Goal: Information Seeking & Learning: Learn about a topic

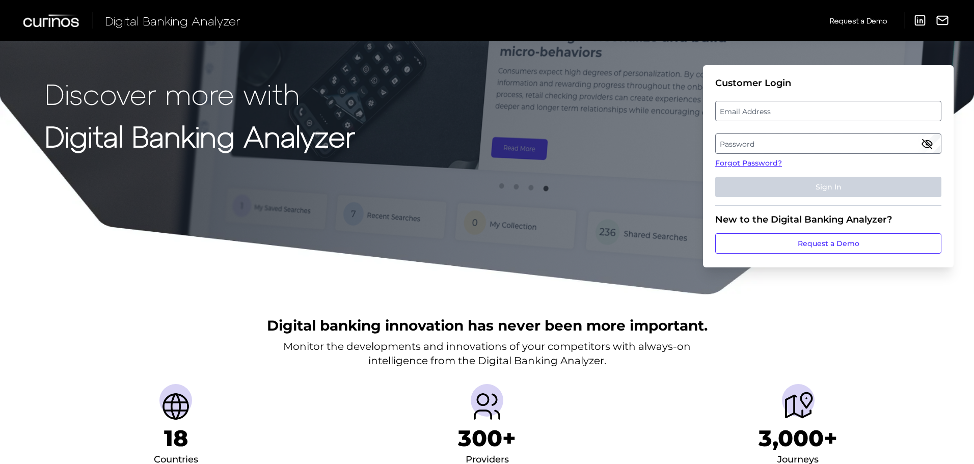
click at [742, 107] on label "Email Address" at bounding box center [828, 111] width 225 height 18
click at [742, 107] on input "email" at bounding box center [828, 111] width 226 height 20
type input "[PERSON_NAME][EMAIL_ADDRESS][PERSON_NAME][DOMAIN_NAME]"
click at [776, 140] on label "Password" at bounding box center [828, 143] width 225 height 18
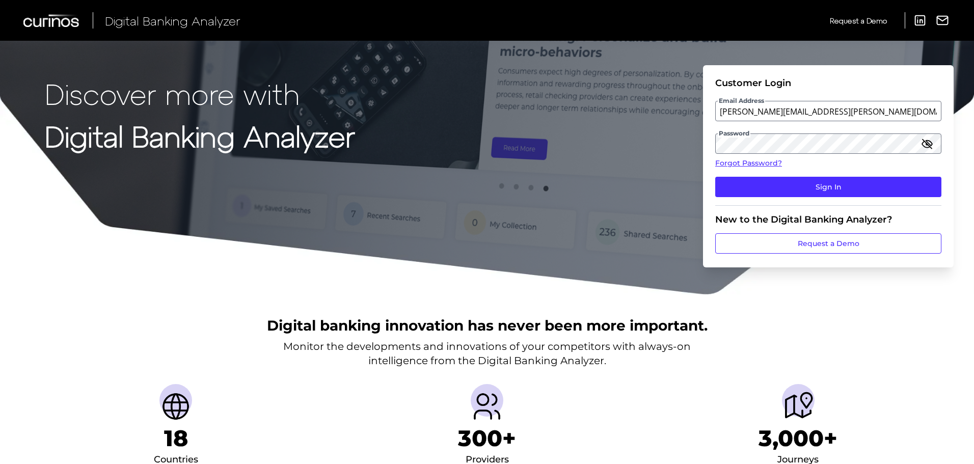
click at [932, 146] on icon "button" at bounding box center [927, 144] width 12 height 12
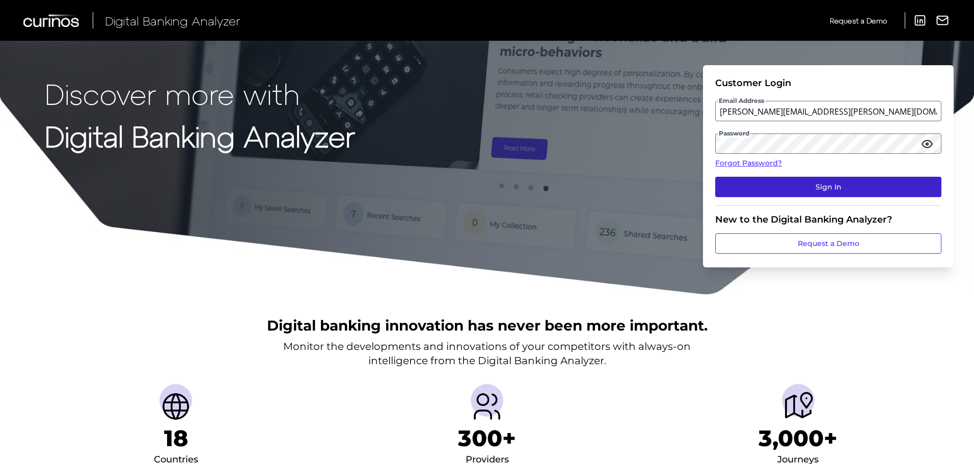
click at [808, 184] on button "Sign In" at bounding box center [828, 187] width 226 height 20
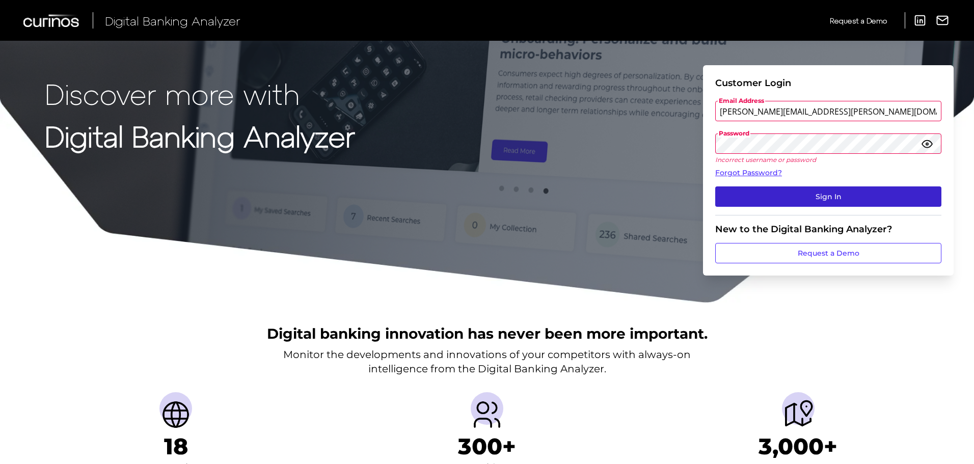
click at [798, 197] on button "Sign In" at bounding box center [828, 196] width 226 height 20
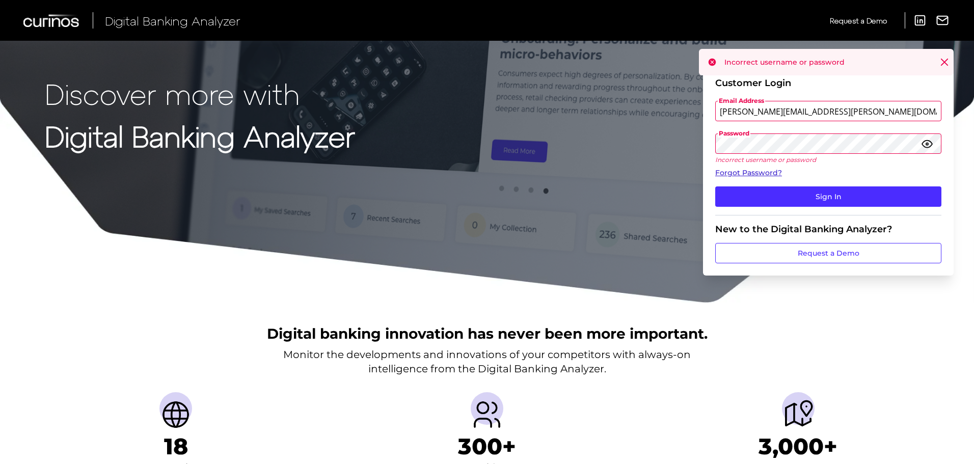
click at [771, 174] on link "Forgot Password?" at bounding box center [828, 173] width 226 height 11
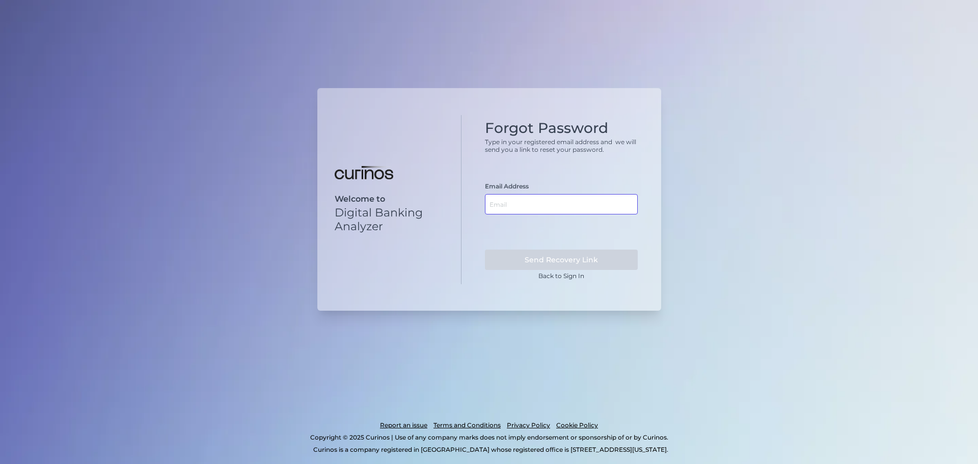
click at [506, 203] on input "text" at bounding box center [561, 204] width 153 height 20
type input "[PERSON_NAME][EMAIL_ADDRESS][PERSON_NAME][DOMAIN_NAME]"
click at [580, 256] on button "Send Recovery Link" at bounding box center [561, 260] width 153 height 20
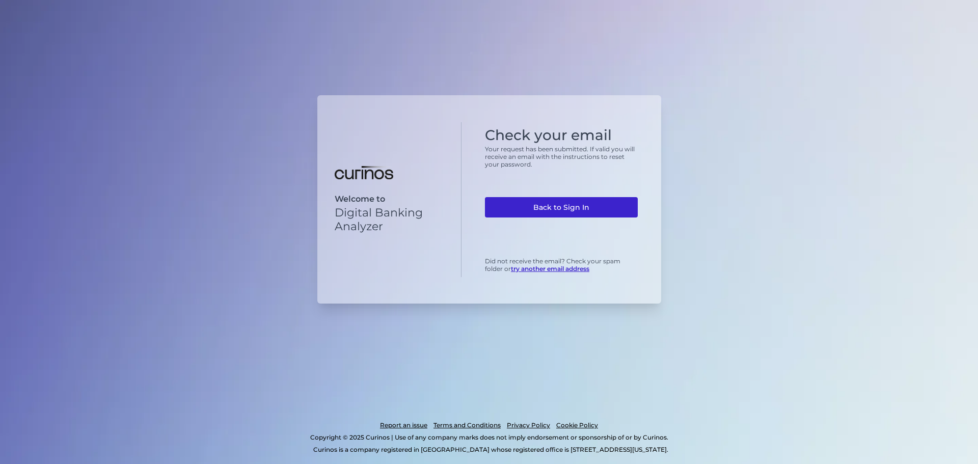
click at [577, 209] on link "Back to Sign In" at bounding box center [561, 207] width 153 height 20
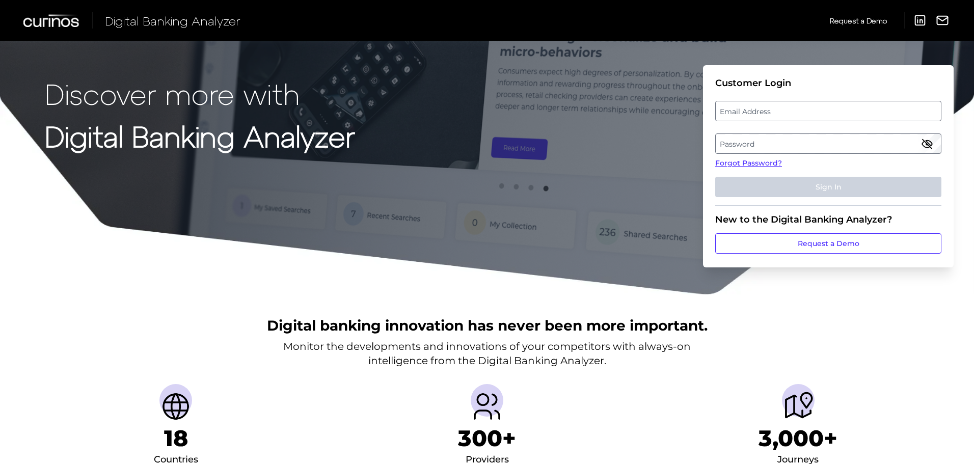
click at [735, 109] on label "Email Address" at bounding box center [828, 111] width 225 height 18
click at [735, 109] on input "email" at bounding box center [828, 111] width 226 height 20
type input "[PERSON_NAME][EMAIL_ADDRESS][PERSON_NAME][DOMAIN_NAME]"
click at [773, 140] on label "Password" at bounding box center [828, 143] width 225 height 18
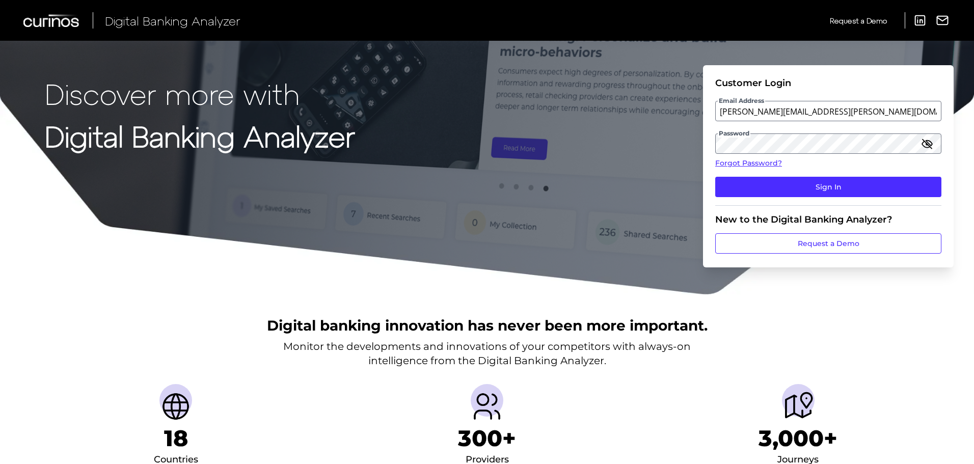
click at [927, 143] on icon "button" at bounding box center [927, 144] width 12 height 12
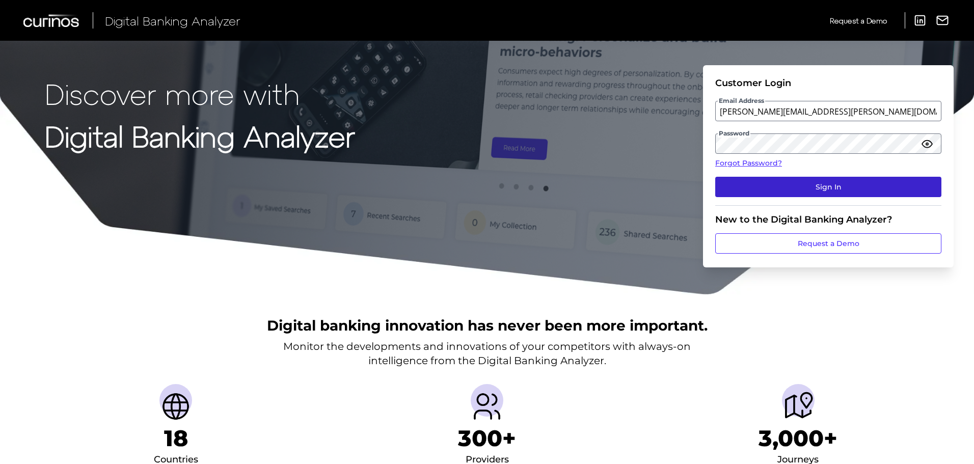
click at [851, 181] on button "Sign In" at bounding box center [828, 187] width 226 height 20
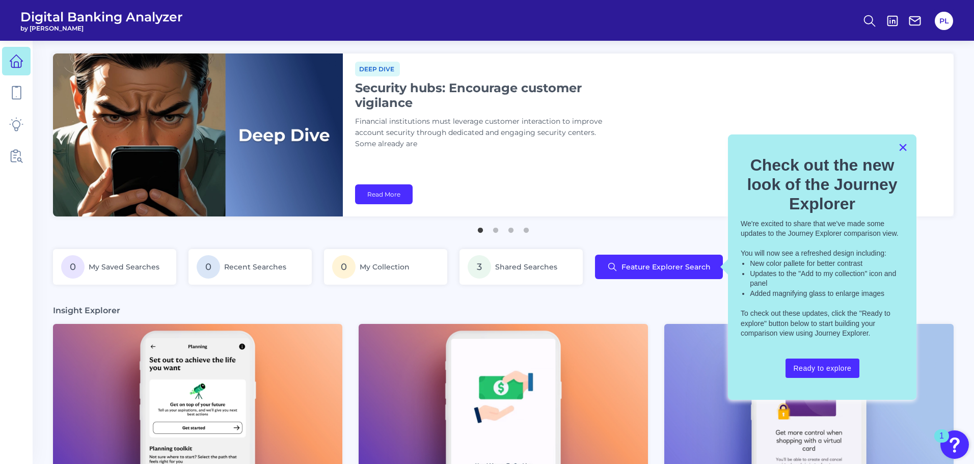
click at [903, 148] on button "×" at bounding box center [903, 147] width 10 height 16
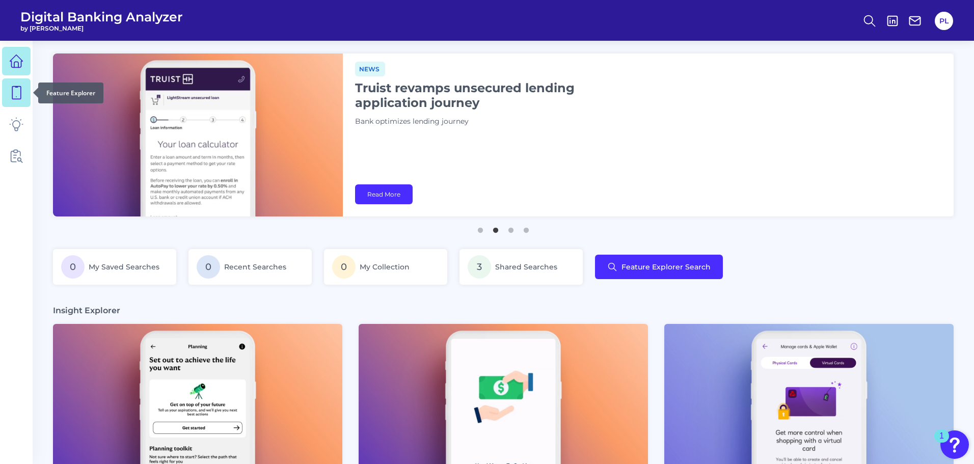
click at [21, 102] on link at bounding box center [16, 92] width 29 height 29
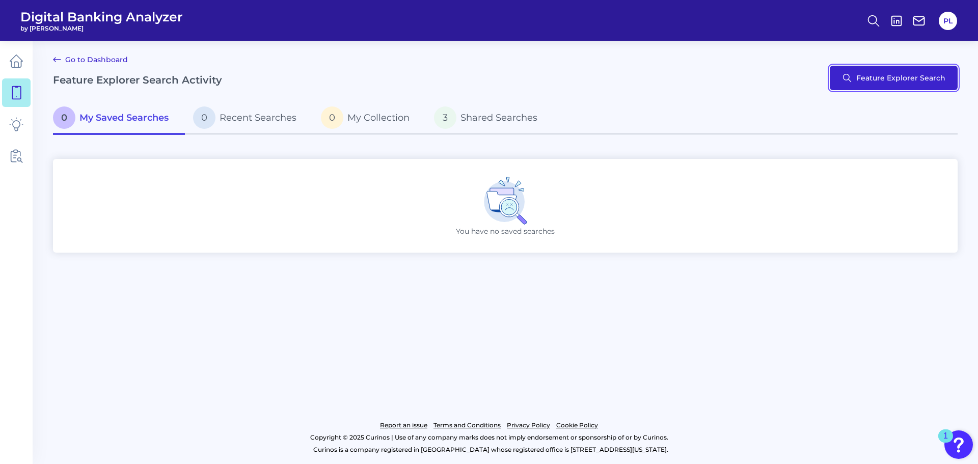
click at [925, 74] on button "Feature Explorer Search" at bounding box center [894, 78] width 128 height 24
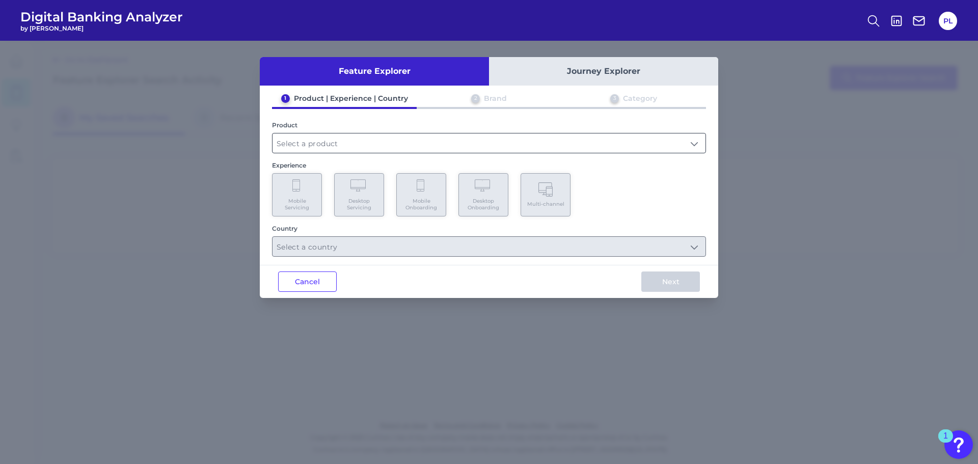
click at [445, 147] on input "text" at bounding box center [489, 142] width 433 height 19
click at [610, 68] on button "Journey Explorer" at bounding box center [603, 71] width 229 height 29
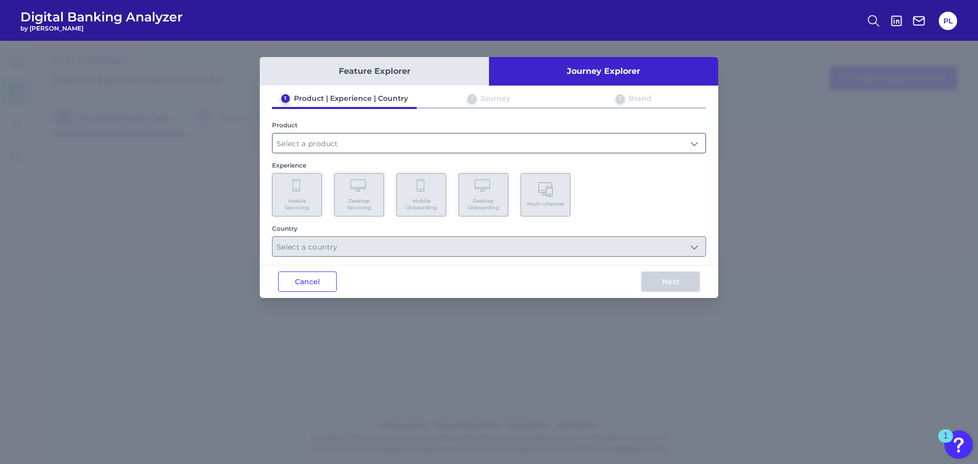
click at [690, 143] on input "text" at bounding box center [489, 142] width 433 height 19
click at [395, 63] on button "Feature Explorer" at bounding box center [374, 71] width 229 height 29
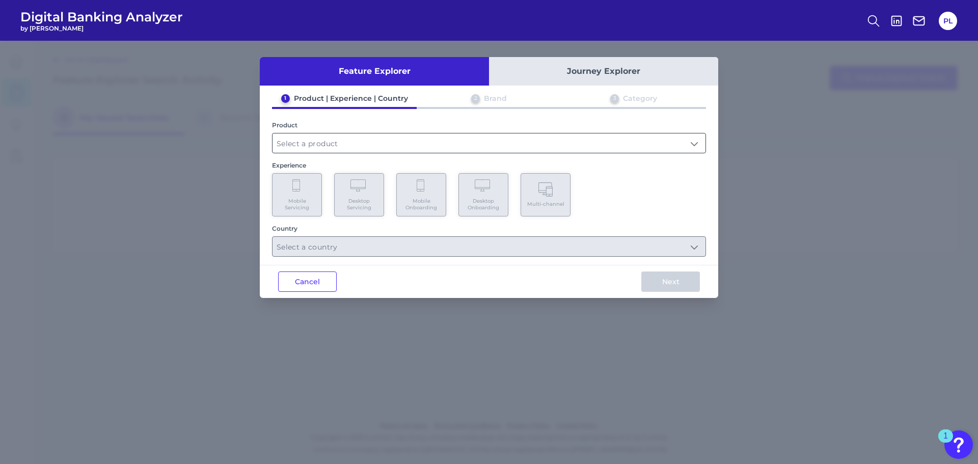
click at [699, 145] on input "text" at bounding box center [489, 142] width 433 height 19
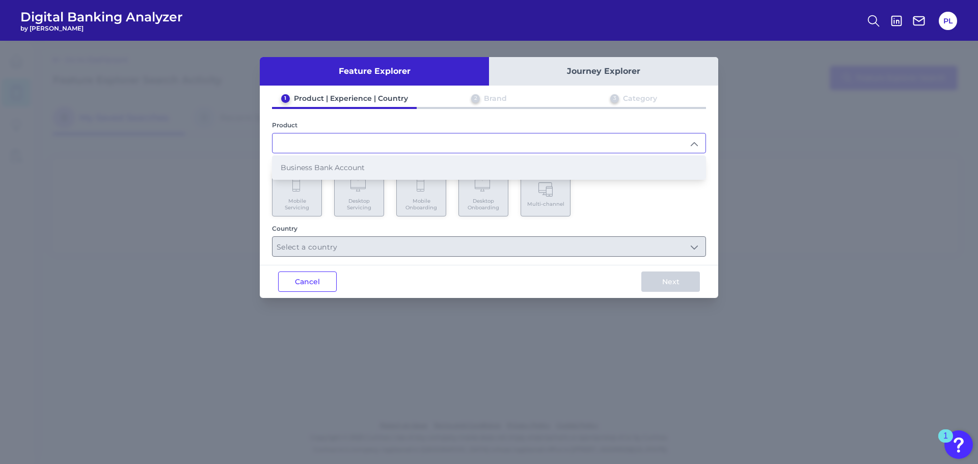
click at [634, 158] on li "Business Bank Account" at bounding box center [489, 167] width 433 height 23
type input "Business Bank Account"
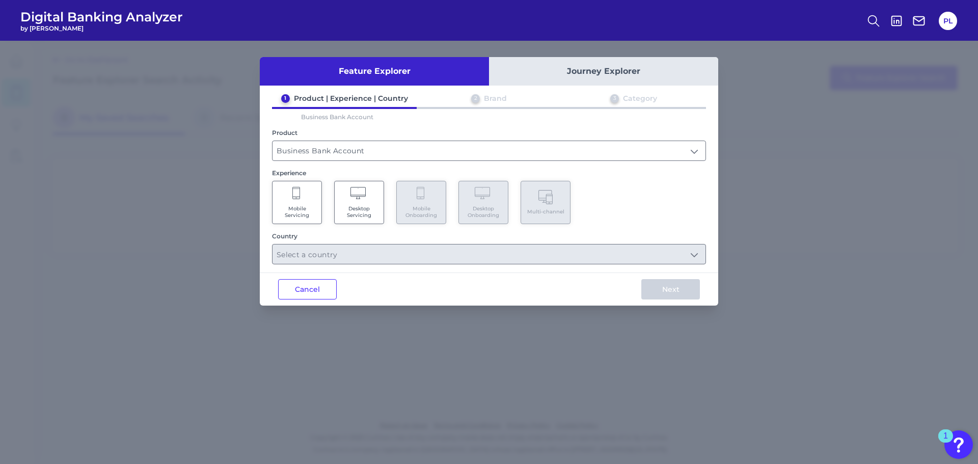
click at [295, 206] on span "Mobile Servicing" at bounding box center [297, 211] width 39 height 13
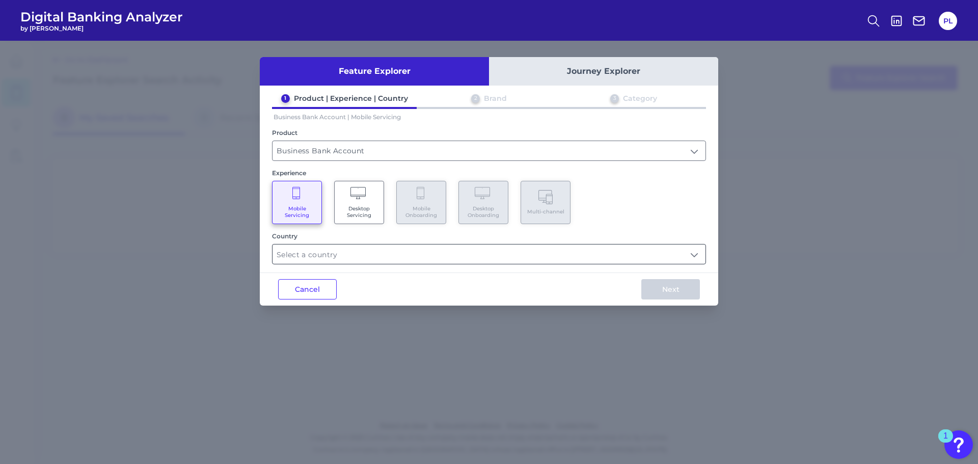
click at [385, 258] on input "text" at bounding box center [489, 254] width 433 height 19
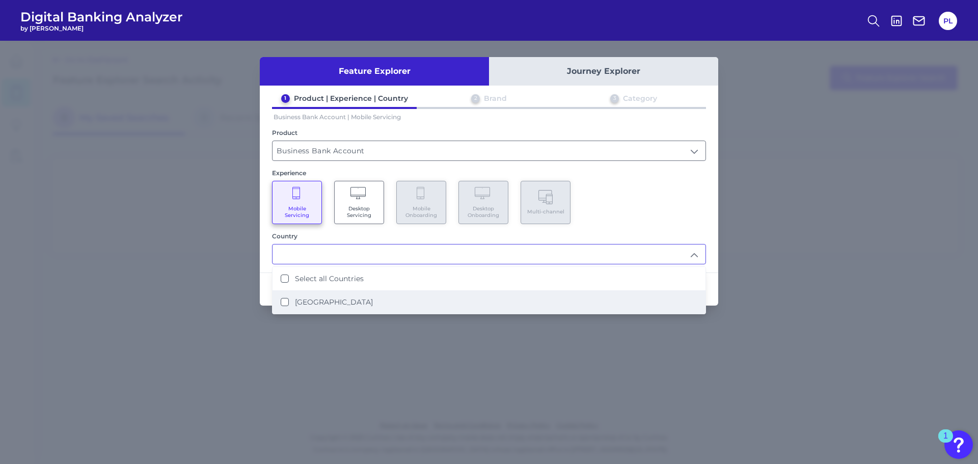
click at [286, 304] on Kingdom "[GEOGRAPHIC_DATA]" at bounding box center [285, 302] width 8 height 8
type input "Select all Countries"
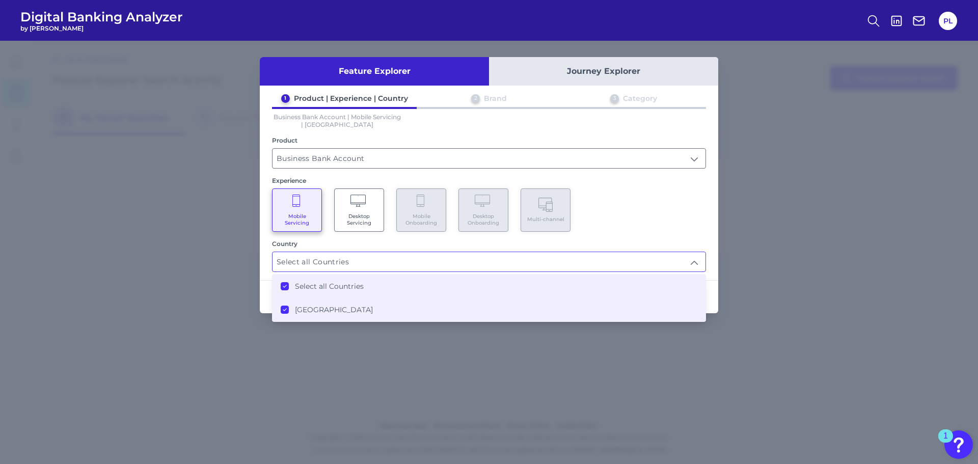
click at [713, 293] on div "Next" at bounding box center [670, 297] width 95 height 33
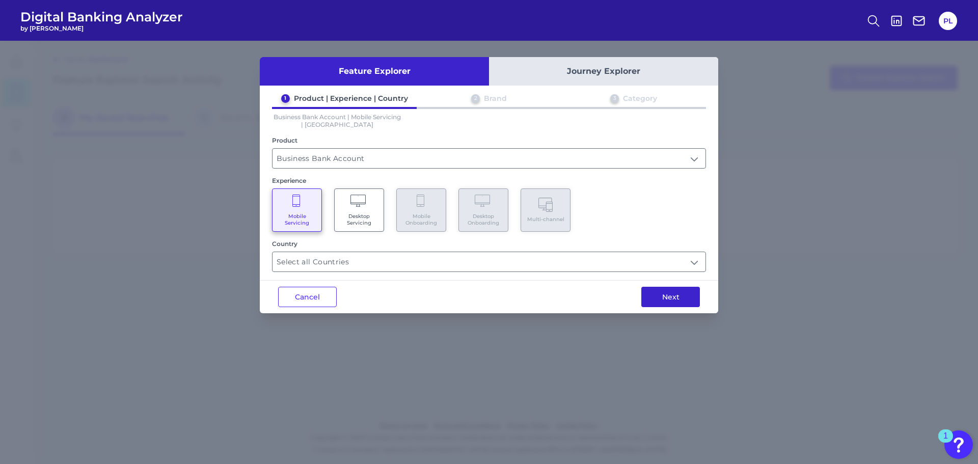
click at [678, 302] on button "Next" at bounding box center [670, 297] width 59 height 20
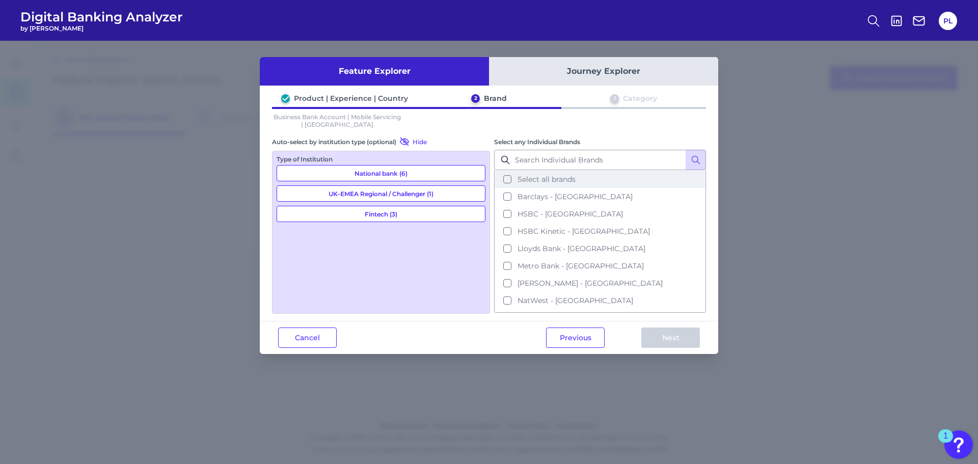
click at [508, 178] on button "Select all brands" at bounding box center [600, 179] width 210 height 17
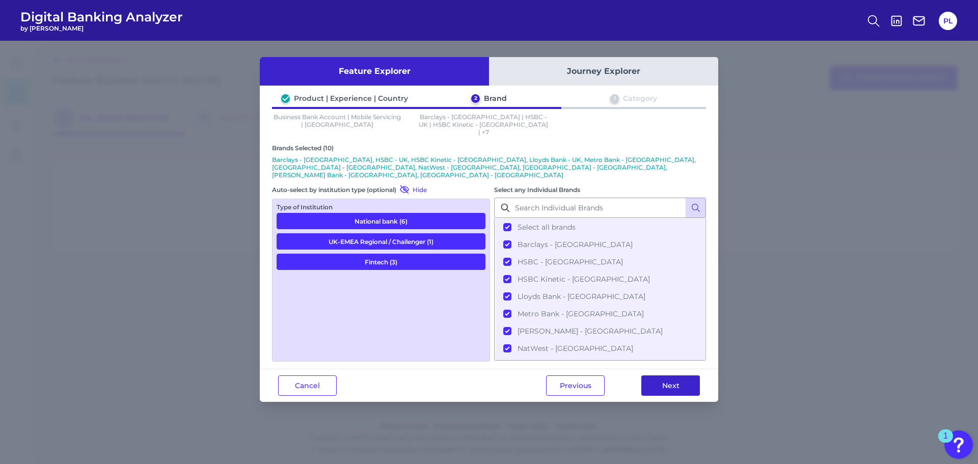
click at [676, 375] on button "Next" at bounding box center [670, 385] width 59 height 20
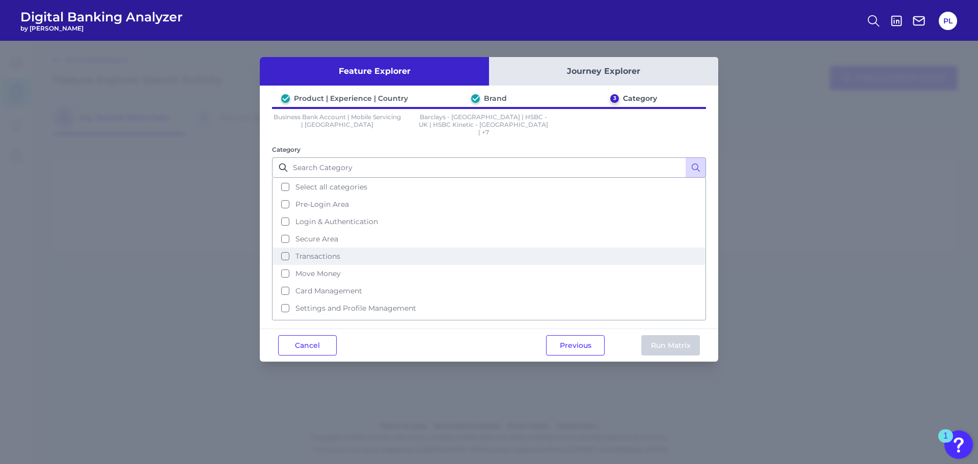
click at [285, 250] on button "Transactions" at bounding box center [489, 256] width 432 height 17
click at [666, 342] on button "Run Matrix" at bounding box center [670, 345] width 59 height 20
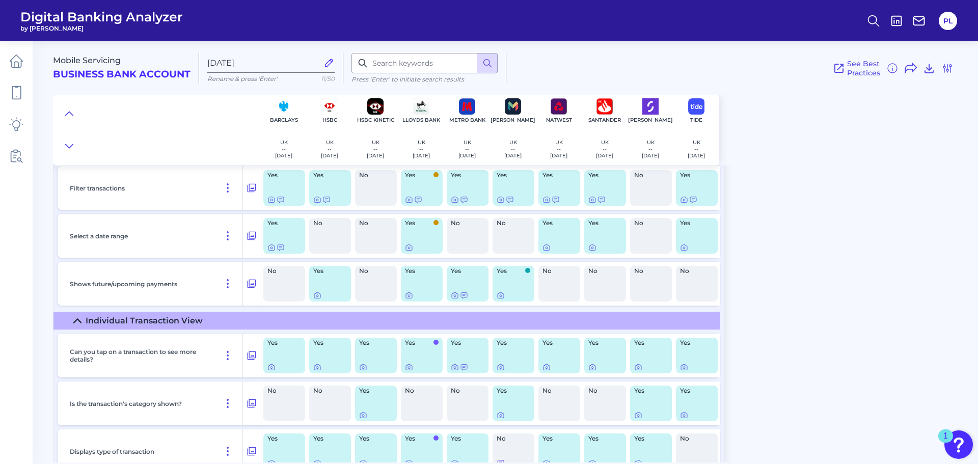
scroll to position [509, 0]
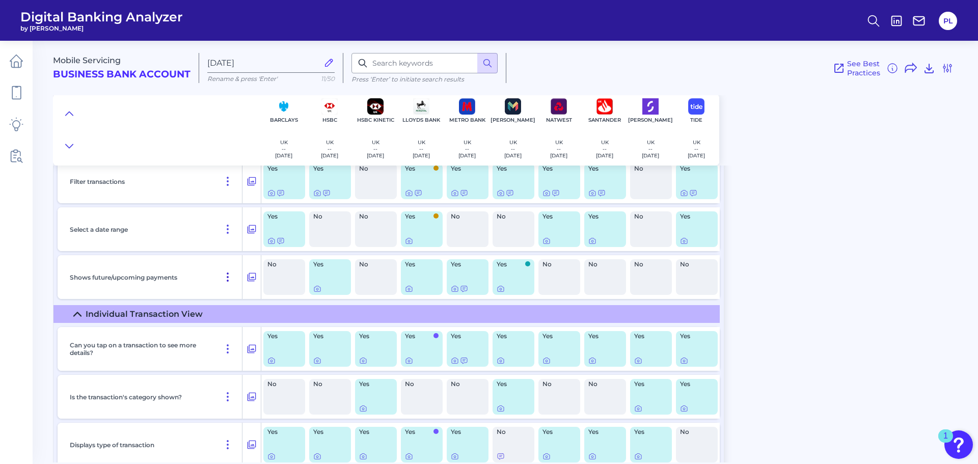
click at [226, 277] on icon at bounding box center [228, 277] width 12 height 12
click at [252, 277] on icon at bounding box center [252, 277] width 10 height 12
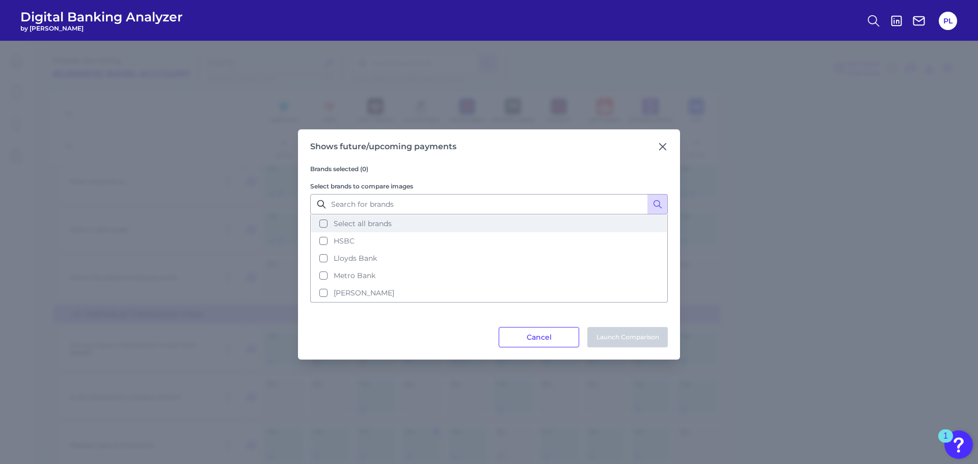
click at [325, 226] on button "Select all brands" at bounding box center [489, 223] width 356 height 17
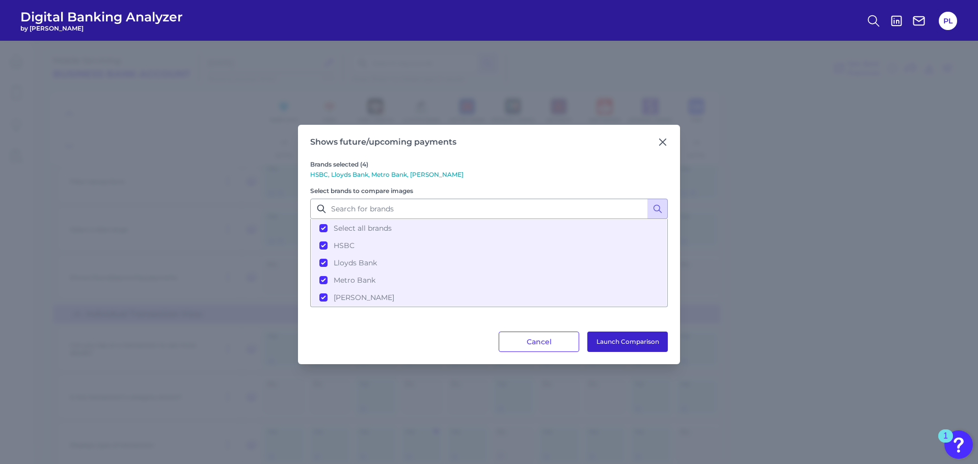
click at [643, 340] on button "Launch Comparison" at bounding box center [627, 342] width 80 height 20
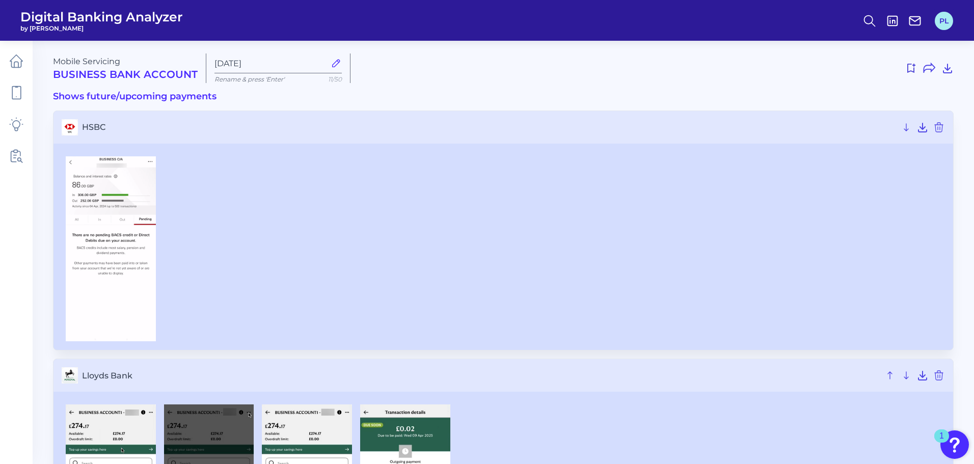
click at [942, 23] on button "PL" at bounding box center [944, 21] width 18 height 18
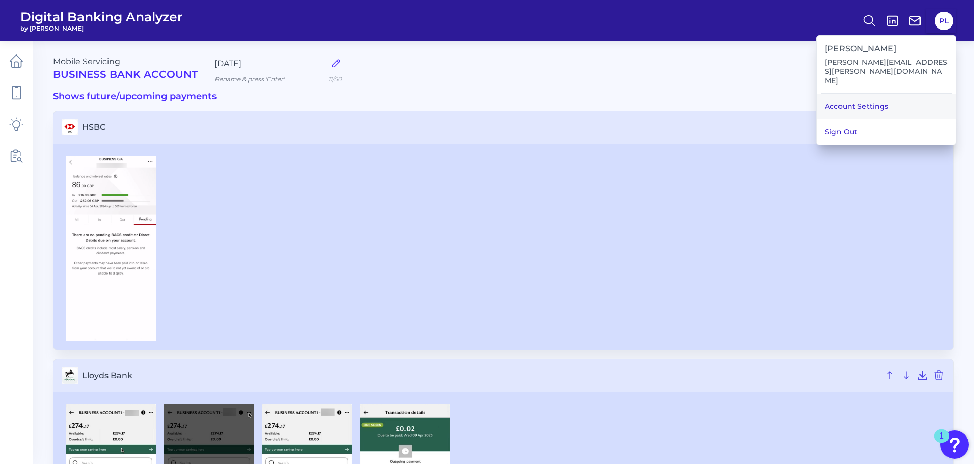
click at [863, 96] on link "Account Settings" at bounding box center [886, 106] width 139 height 25
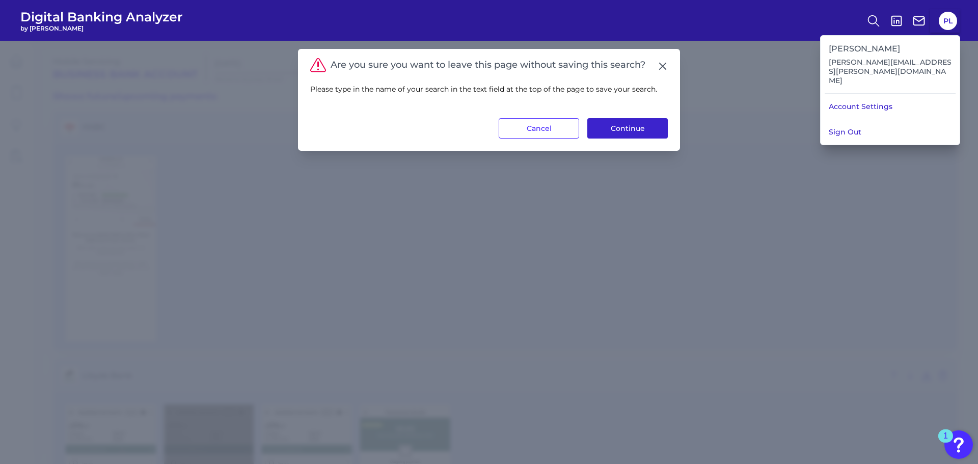
click at [640, 130] on button "Continue" at bounding box center [627, 128] width 80 height 20
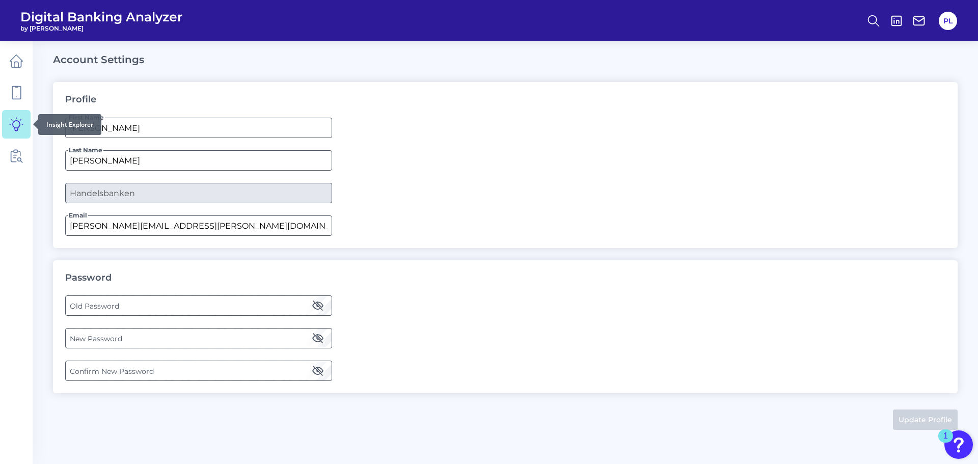
click at [14, 121] on icon at bounding box center [16, 124] width 13 height 13
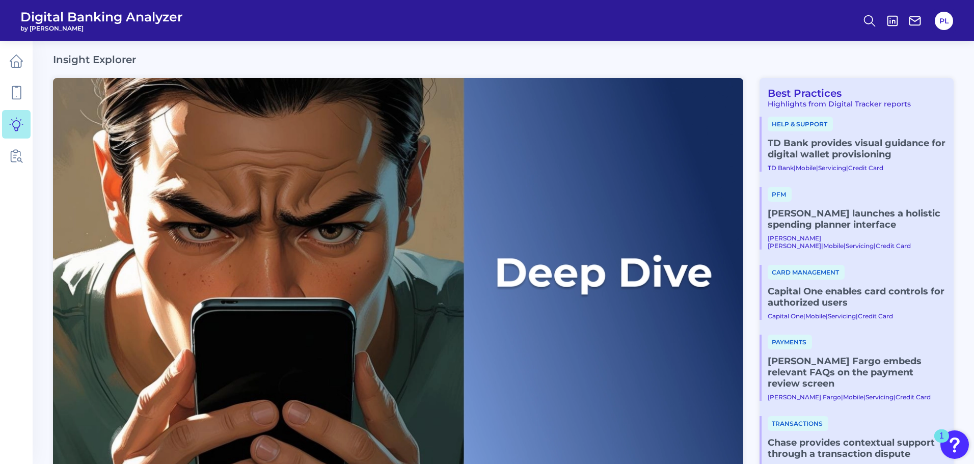
click at [816, 220] on link "[PERSON_NAME] launches a holistic spending planner interface" at bounding box center [857, 219] width 178 height 22
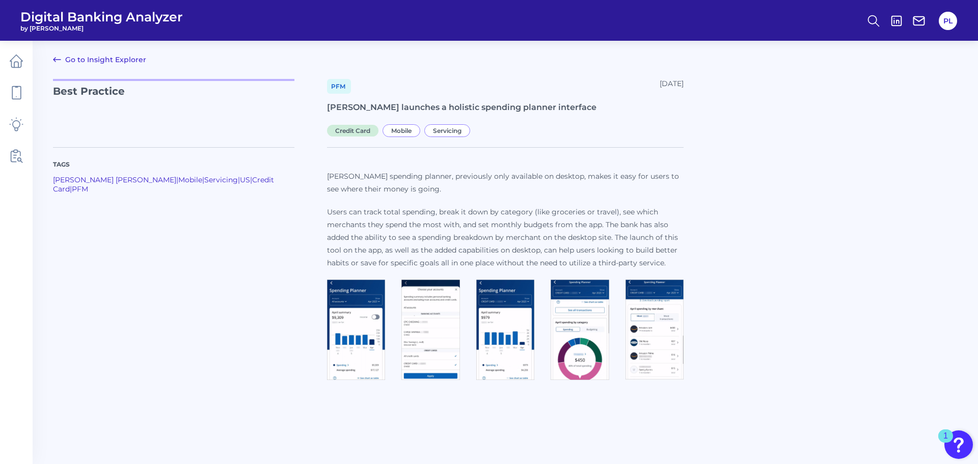
click at [359, 325] on img at bounding box center [356, 330] width 58 height 100
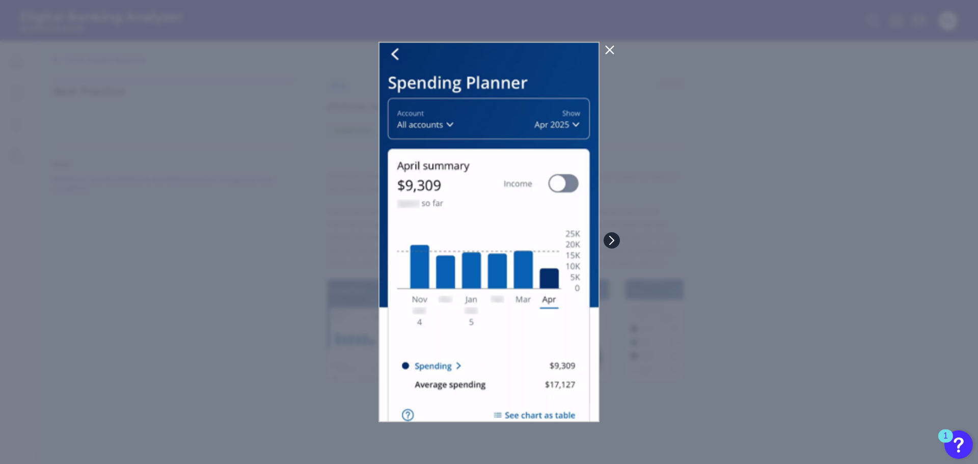
click at [616, 238] on icon at bounding box center [611, 240] width 9 height 9
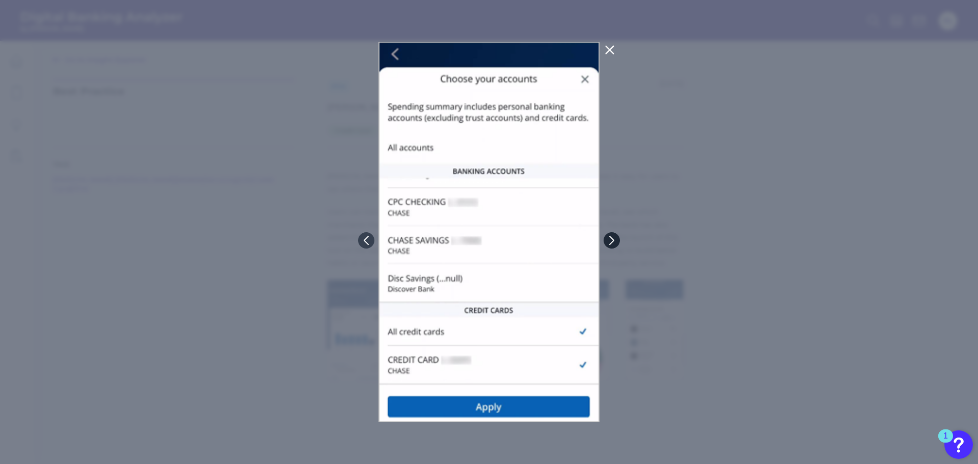
click at [616, 238] on icon at bounding box center [611, 240] width 9 height 9
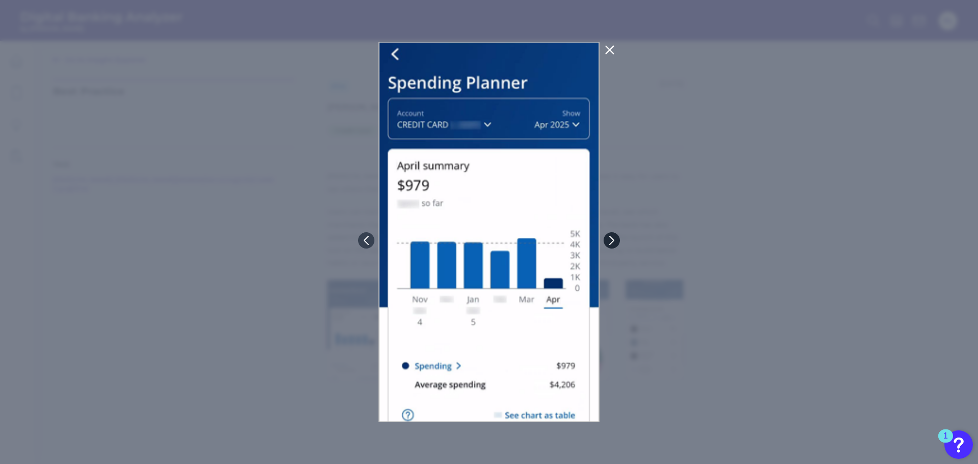
click at [616, 238] on icon at bounding box center [611, 240] width 9 height 9
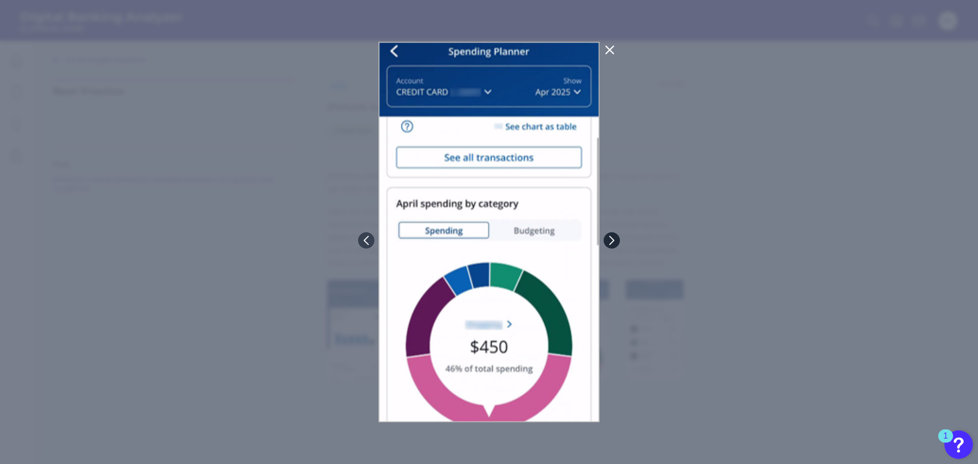
click at [616, 238] on icon at bounding box center [611, 240] width 9 height 9
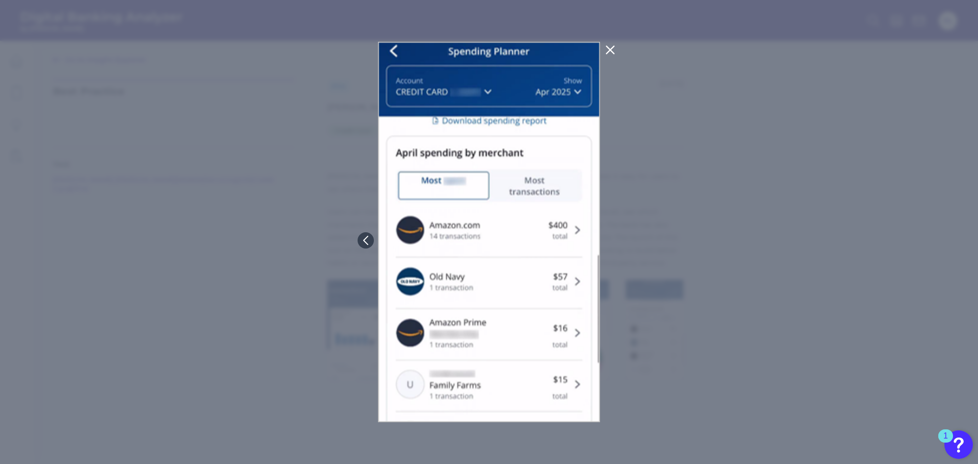
click at [613, 53] on icon at bounding box center [610, 50] width 8 height 8
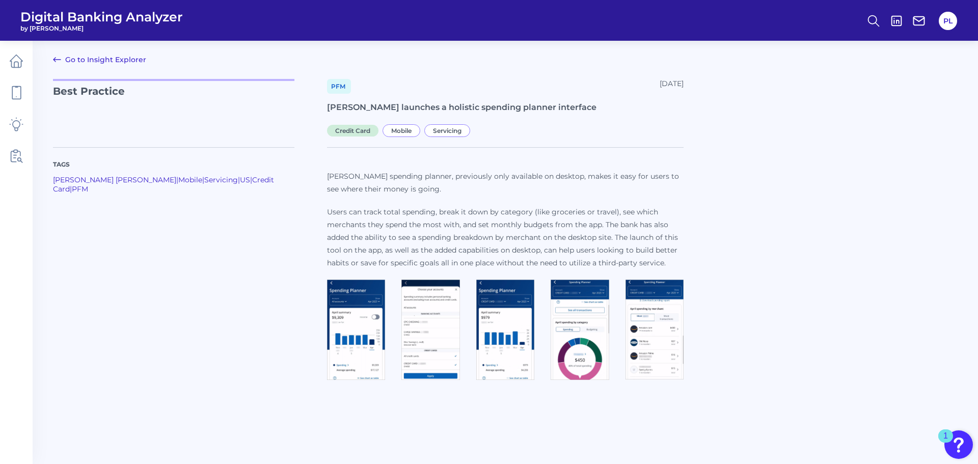
click at [54, 57] on icon at bounding box center [57, 59] width 12 height 12
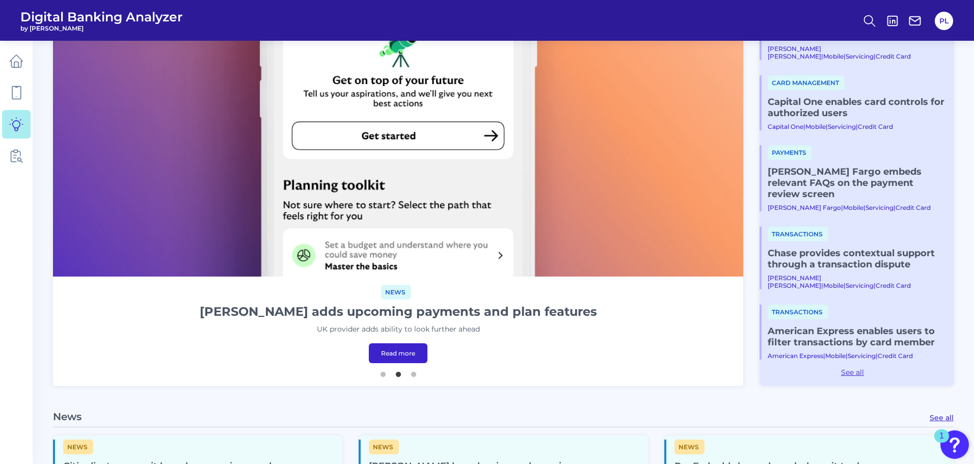
scroll to position [204, 0]
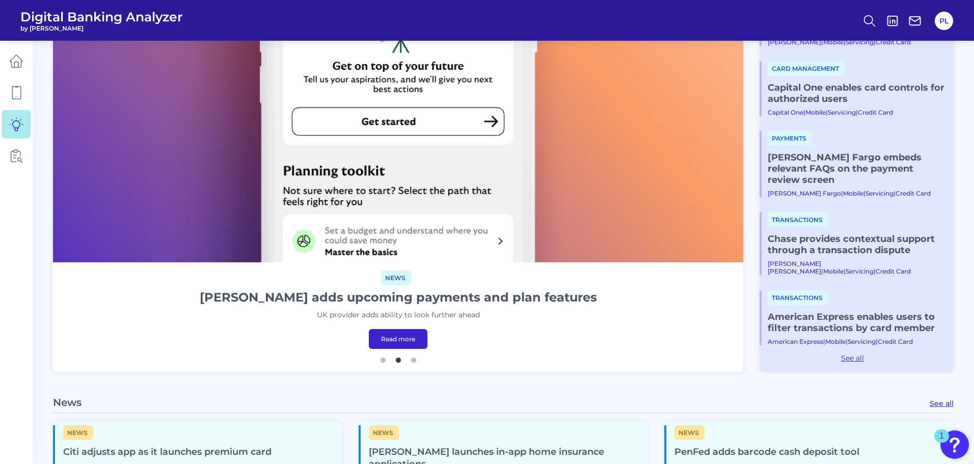
click at [839, 252] on link "Chase provides contextual support through a transaction dispute" at bounding box center [857, 244] width 178 height 22
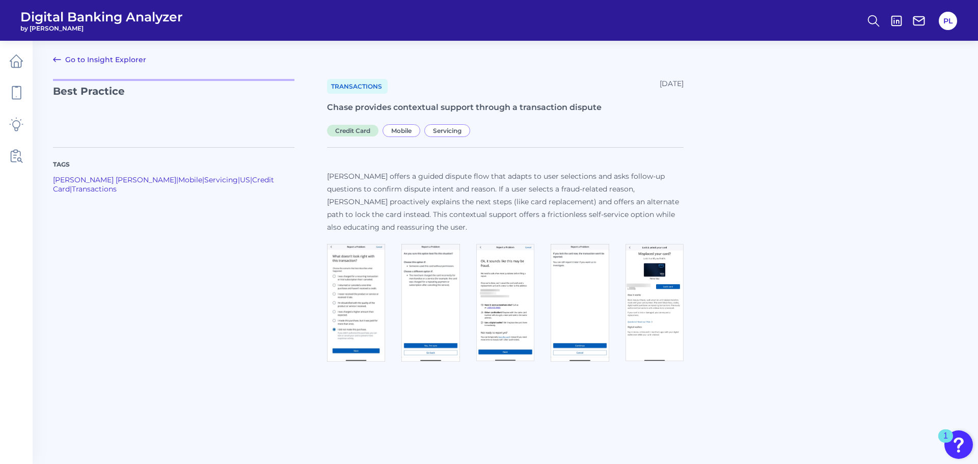
click at [362, 301] on img at bounding box center [356, 303] width 58 height 118
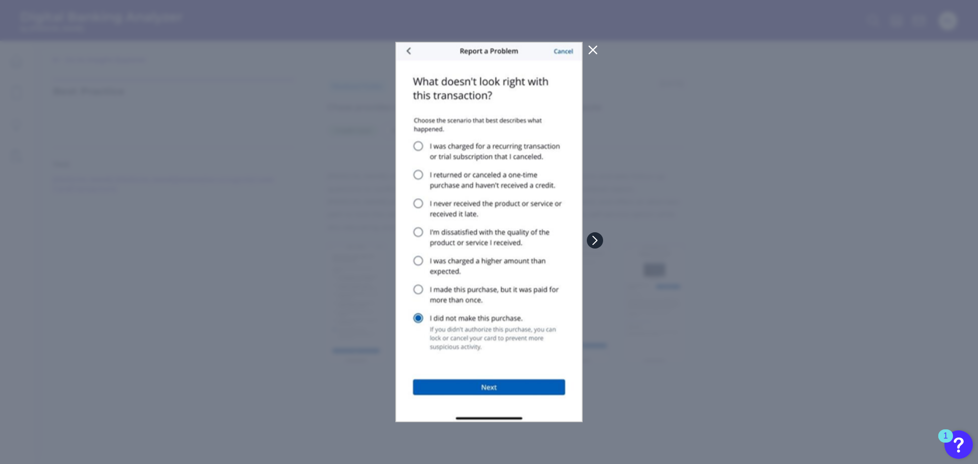
click at [594, 238] on icon at bounding box center [594, 240] width 9 height 9
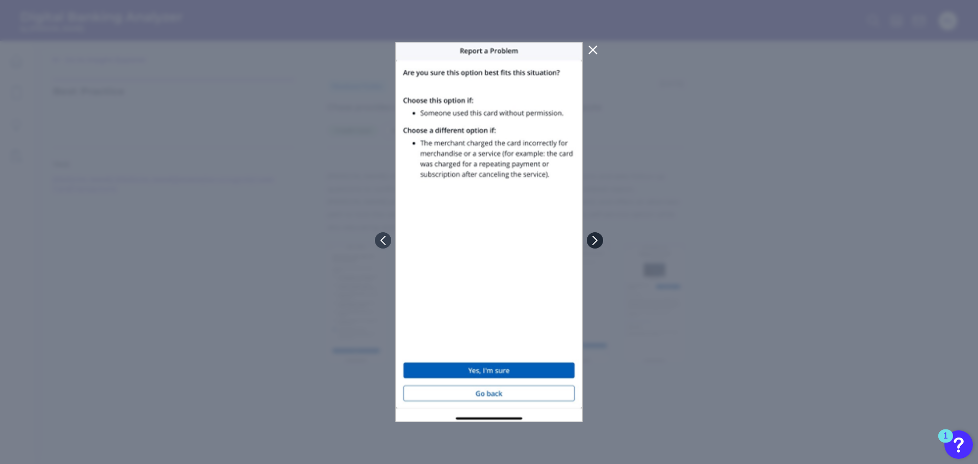
click at [594, 238] on icon at bounding box center [594, 240] width 9 height 9
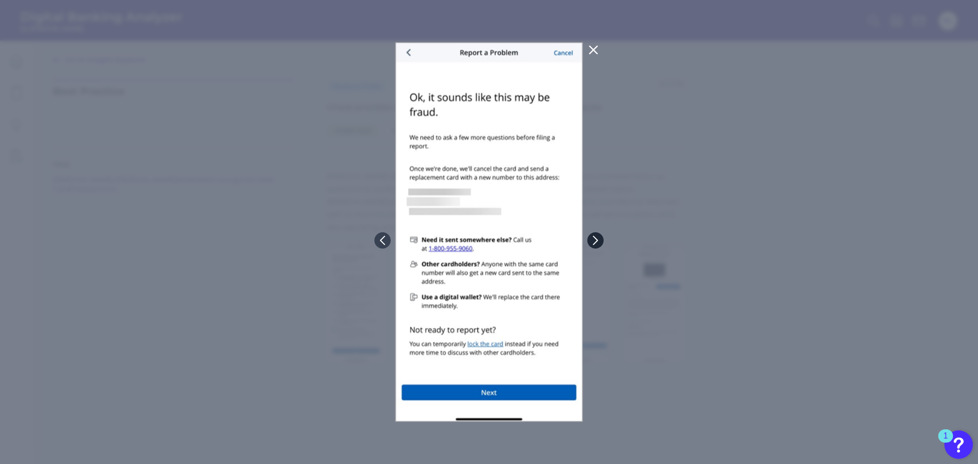
click at [594, 238] on icon at bounding box center [595, 240] width 9 height 9
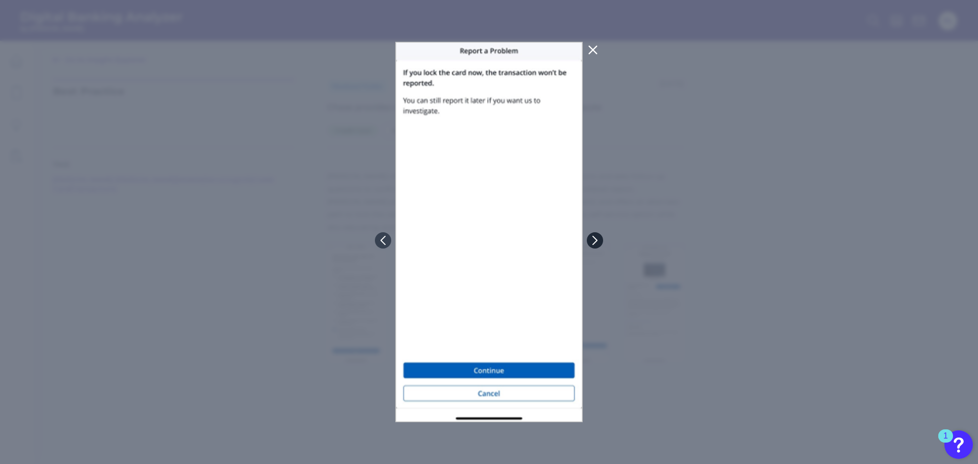
click at [594, 238] on icon at bounding box center [594, 240] width 9 height 9
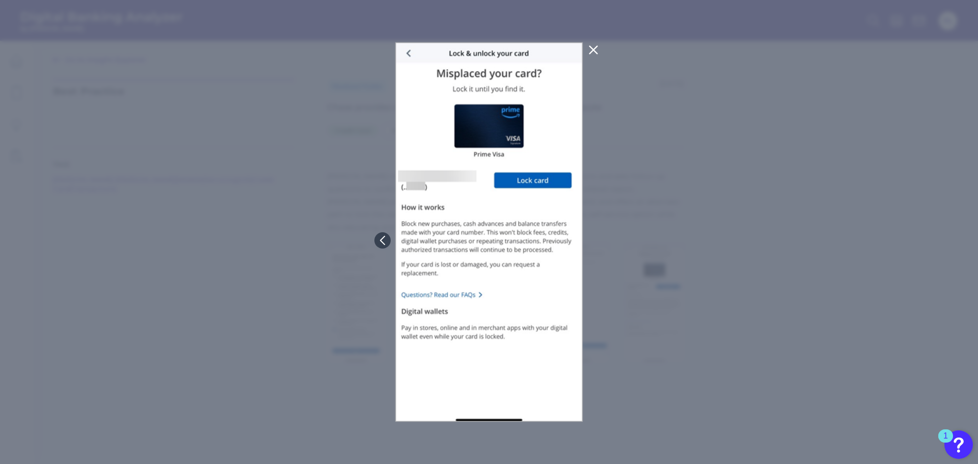
click at [591, 53] on icon at bounding box center [594, 50] width 8 height 8
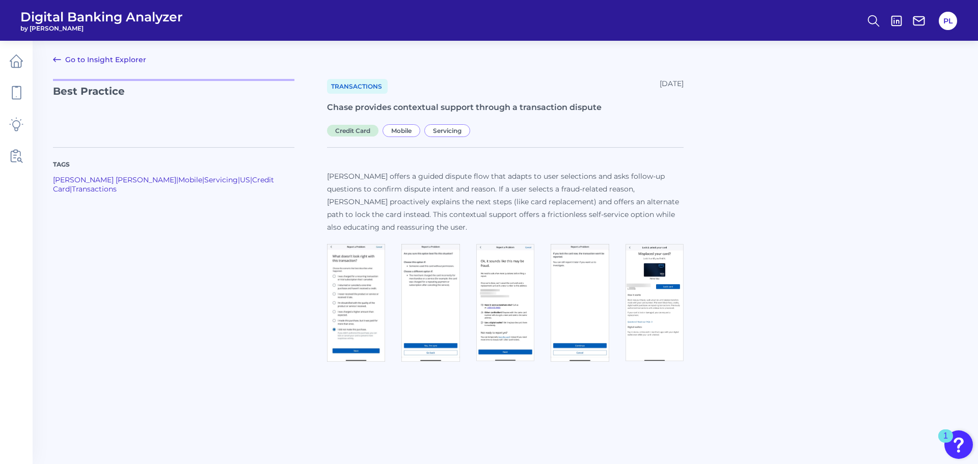
click at [56, 57] on icon at bounding box center [57, 59] width 12 height 12
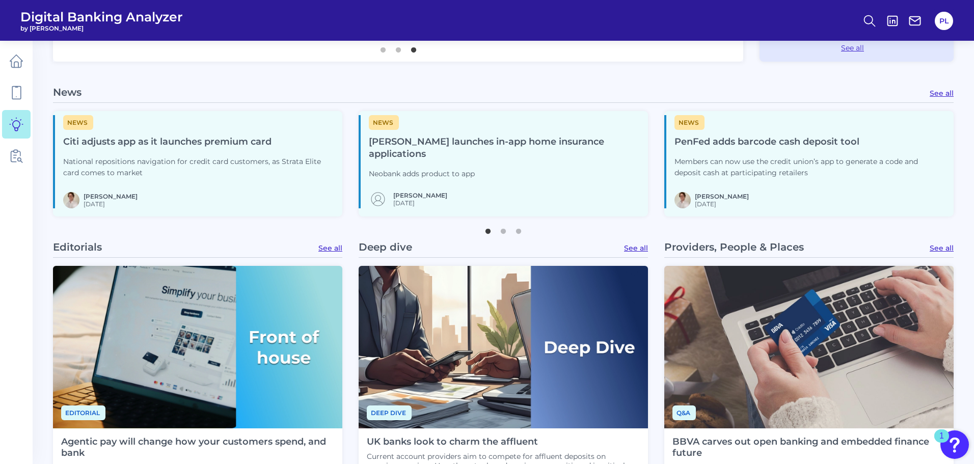
scroll to position [506, 0]
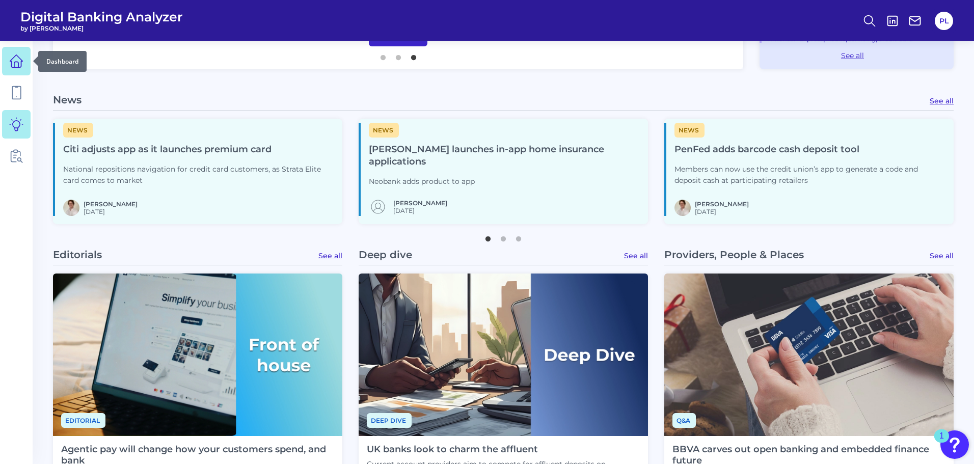
click at [11, 64] on icon at bounding box center [16, 61] width 13 height 13
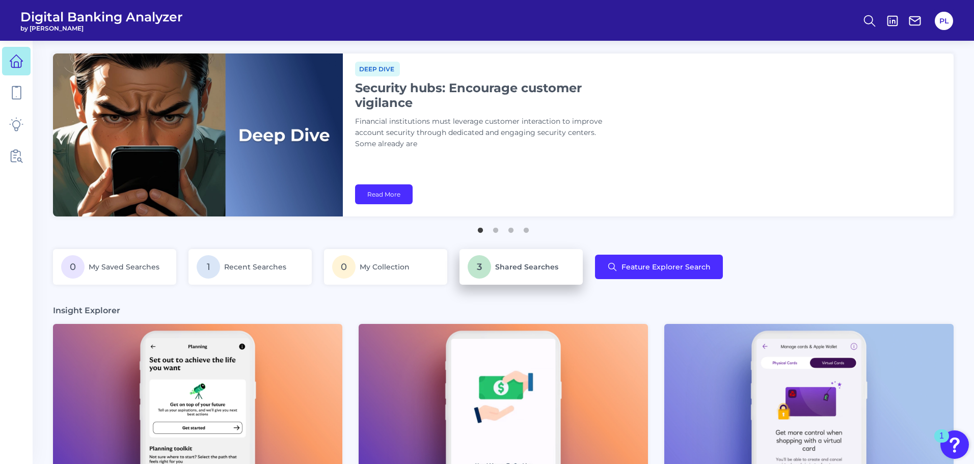
click at [540, 264] on span "Shared Searches" at bounding box center [526, 266] width 63 height 9
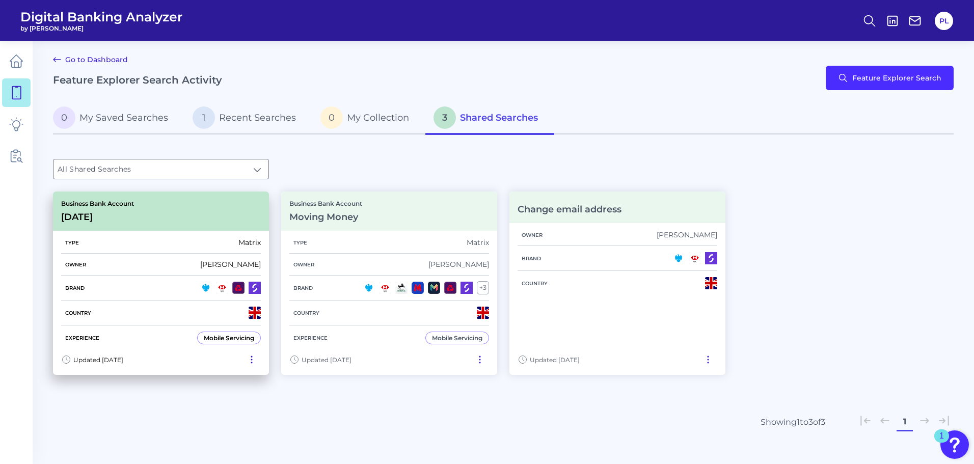
click at [132, 206] on p "Business Bank Account" at bounding box center [97, 204] width 73 height 8
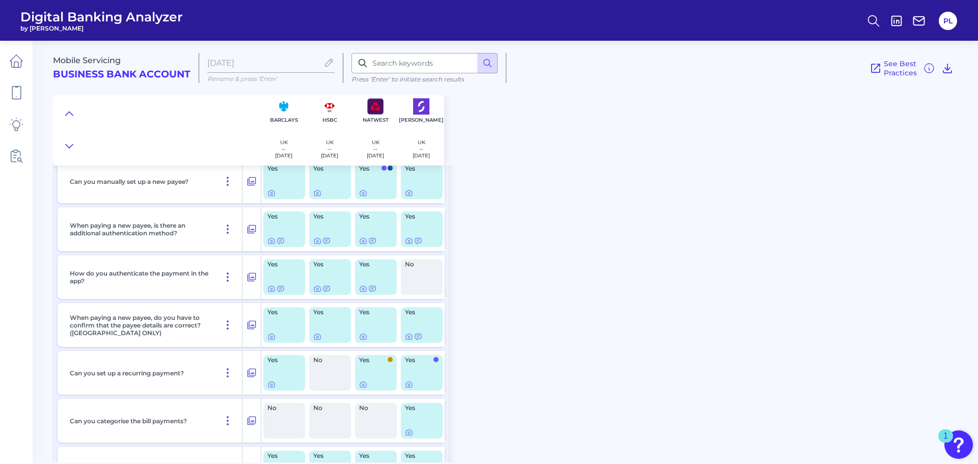
scroll to position [153, 0]
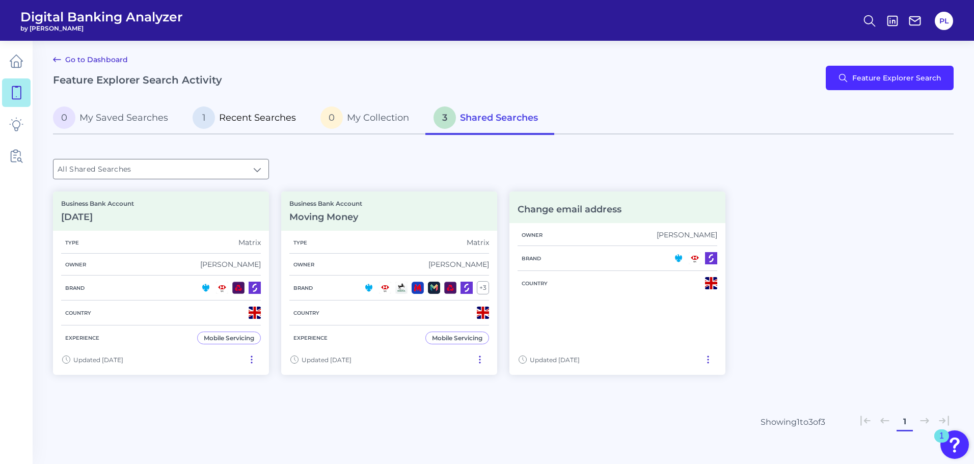
click at [244, 118] on span "Recent Searches" at bounding box center [257, 117] width 77 height 11
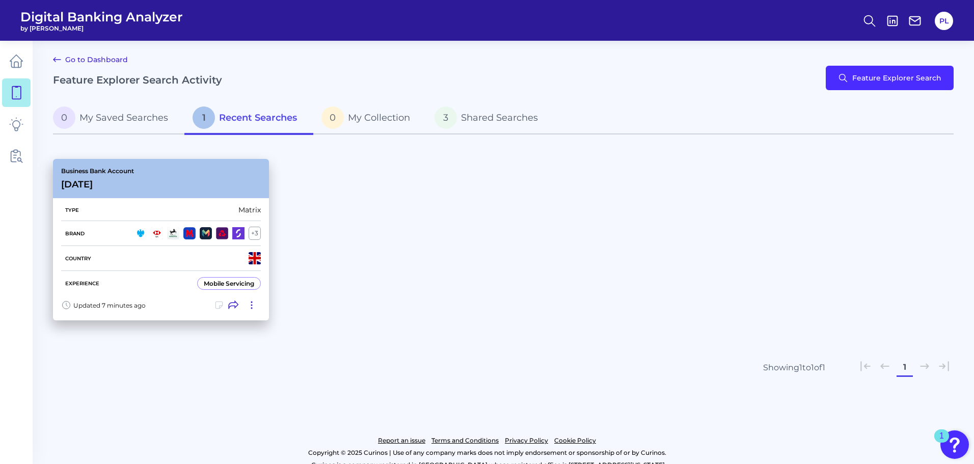
click at [156, 184] on div "Business Bank Account [DATE][FINANCIAL_ID]" at bounding box center [161, 178] width 216 height 39
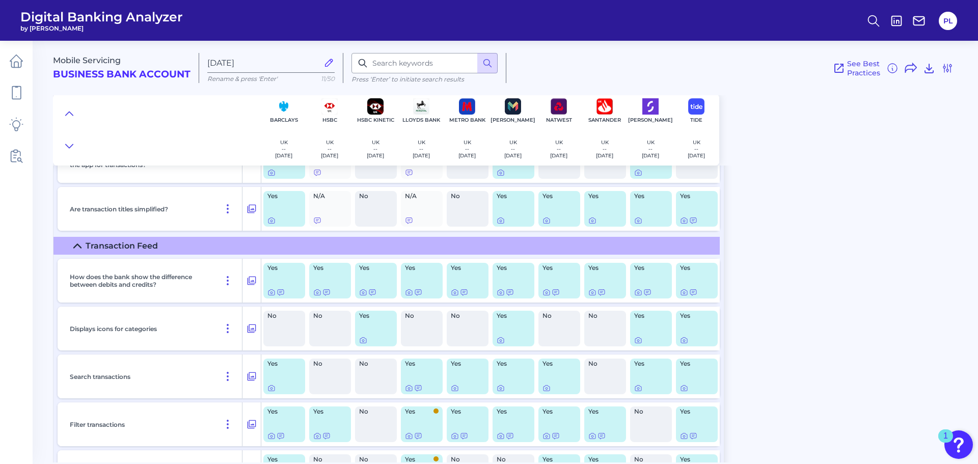
scroll to position [357, 0]
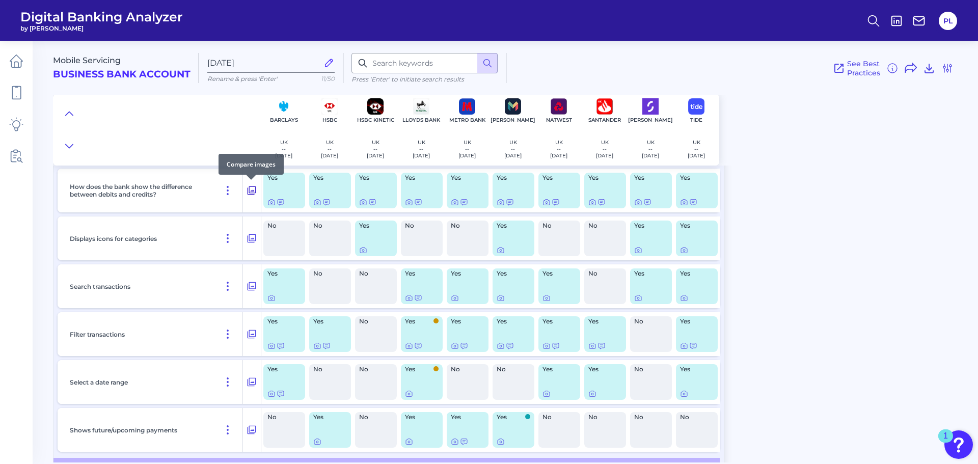
click at [256, 190] on icon at bounding box center [252, 190] width 10 height 12
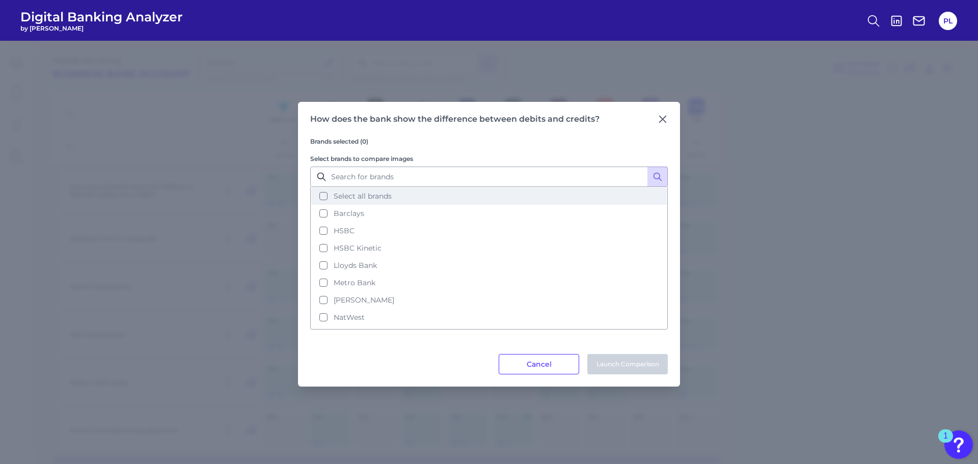
click at [368, 193] on span "Select all brands" at bounding box center [363, 196] width 58 height 9
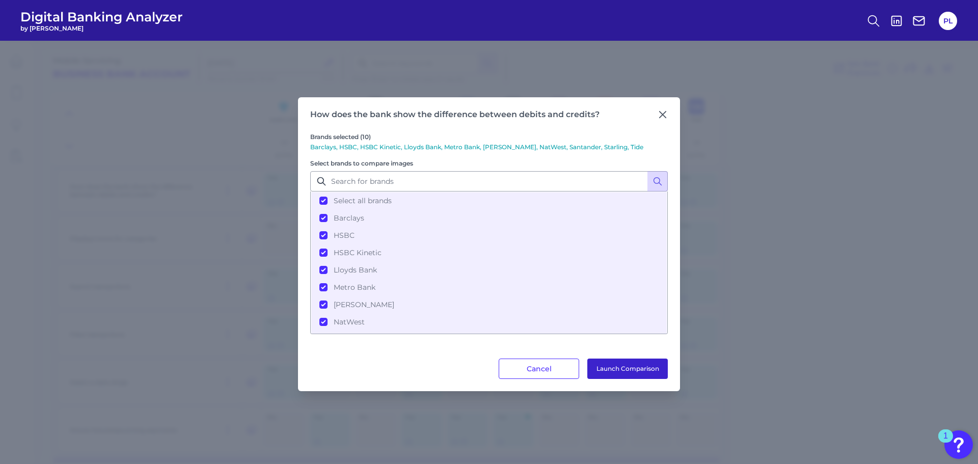
click at [653, 362] on button "Launch Comparison" at bounding box center [627, 369] width 80 height 20
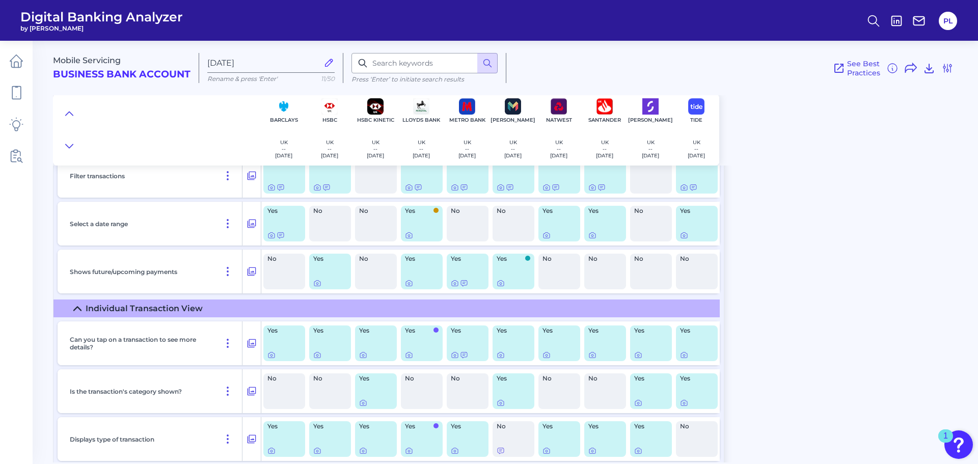
scroll to position [456, 0]
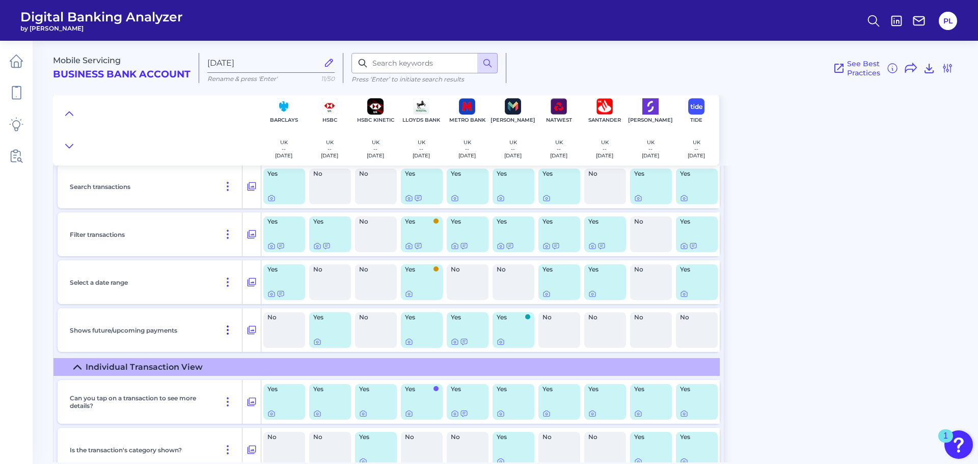
click at [228, 326] on icon at bounding box center [227, 330] width 1 height 8
click at [205, 327] on div "Shows future/upcoming payments" at bounding box center [154, 330] width 177 height 44
click at [317, 342] on icon at bounding box center [317, 342] width 8 height 8
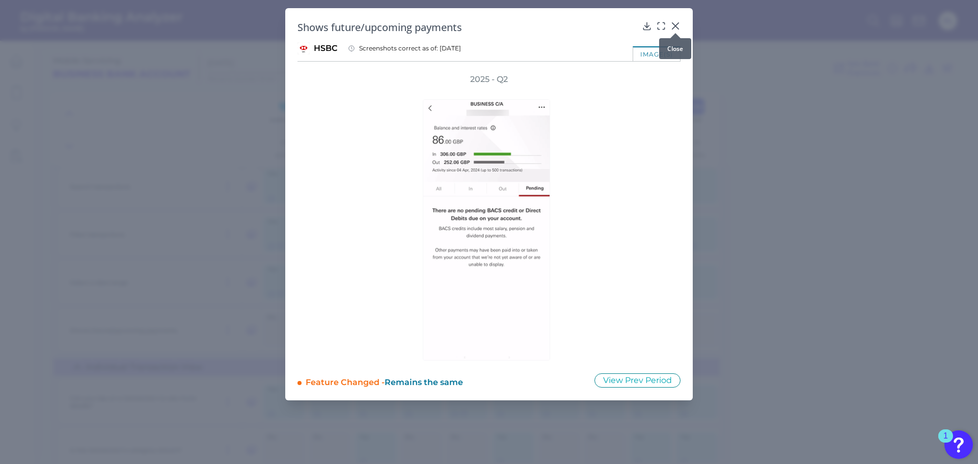
click at [678, 27] on icon at bounding box center [675, 26] width 10 height 10
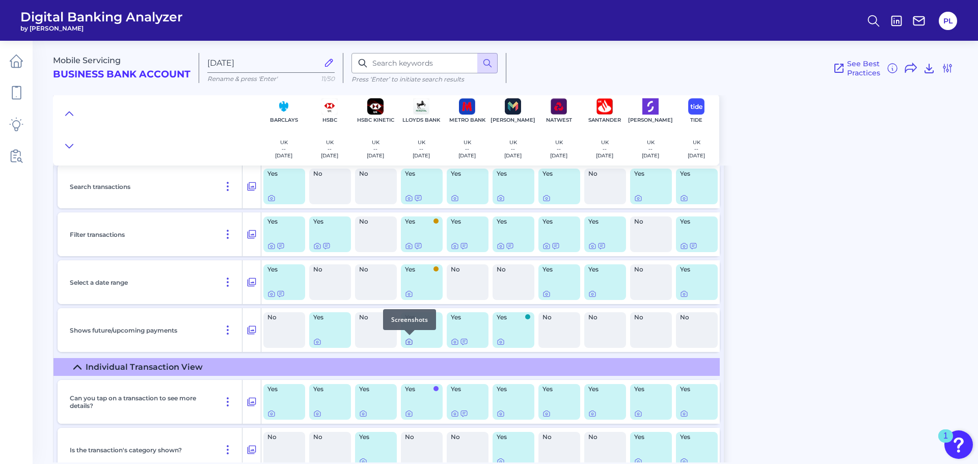
click at [410, 344] on icon at bounding box center [409, 342] width 8 height 8
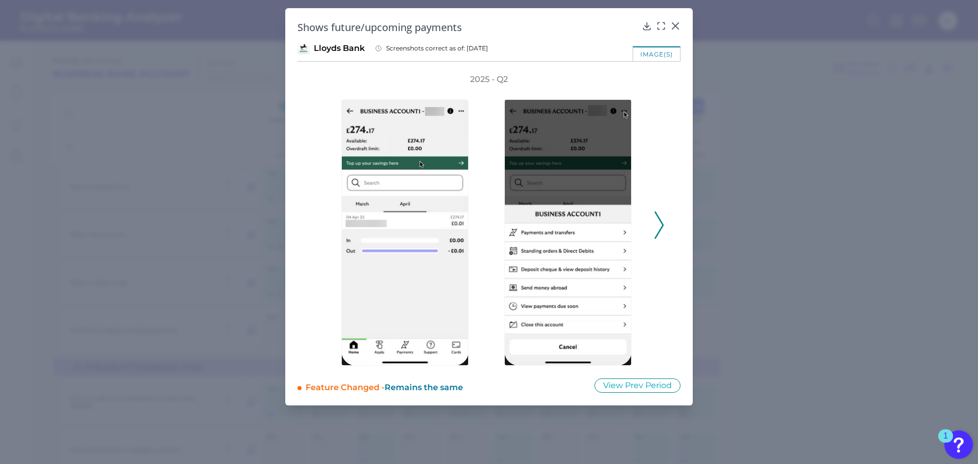
click at [664, 223] on button at bounding box center [659, 225] width 10 height 28
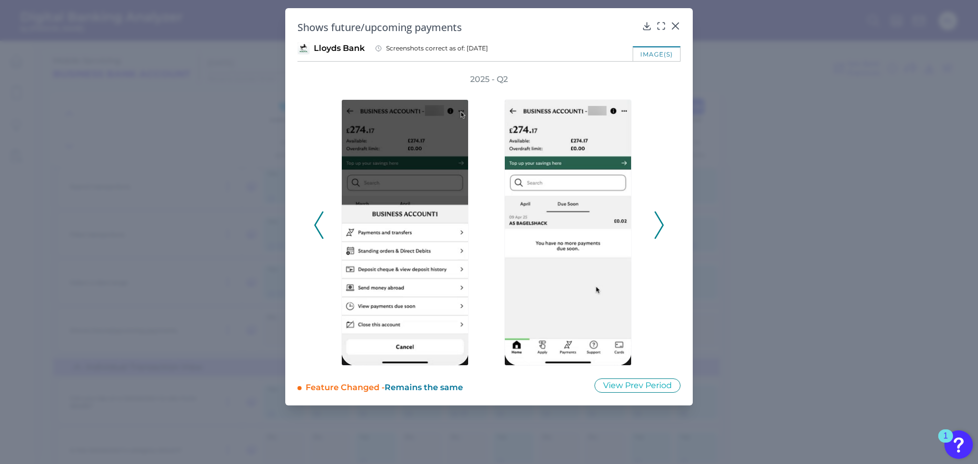
click at [664, 223] on button at bounding box center [659, 225] width 10 height 28
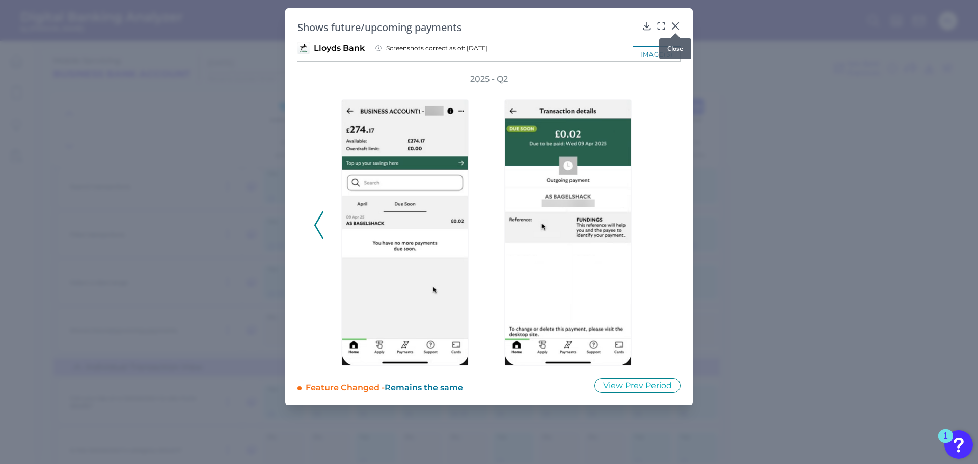
click at [677, 25] on icon at bounding box center [675, 26] width 6 height 6
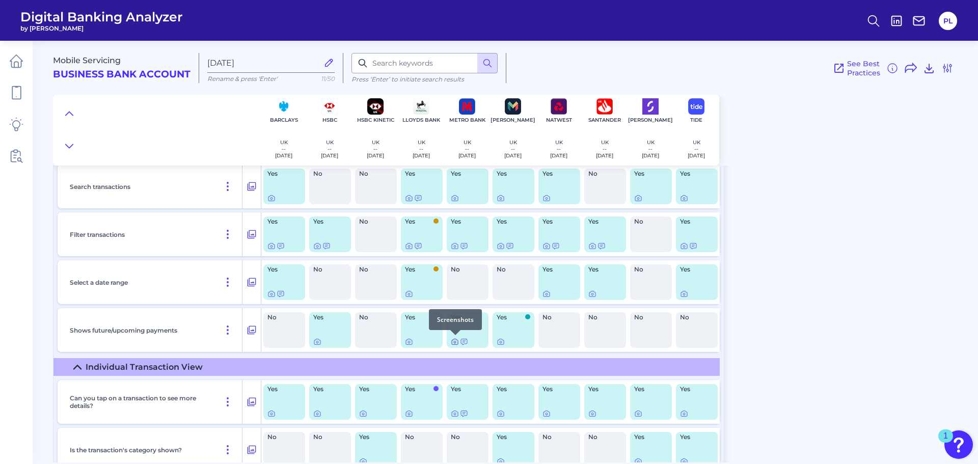
click at [457, 341] on icon at bounding box center [455, 342] width 8 height 8
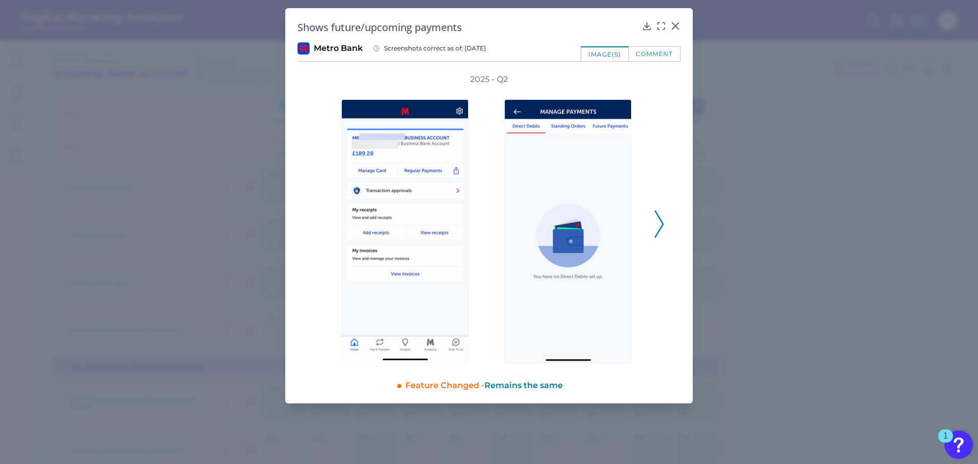
click at [662, 222] on icon at bounding box center [659, 224] width 9 height 28
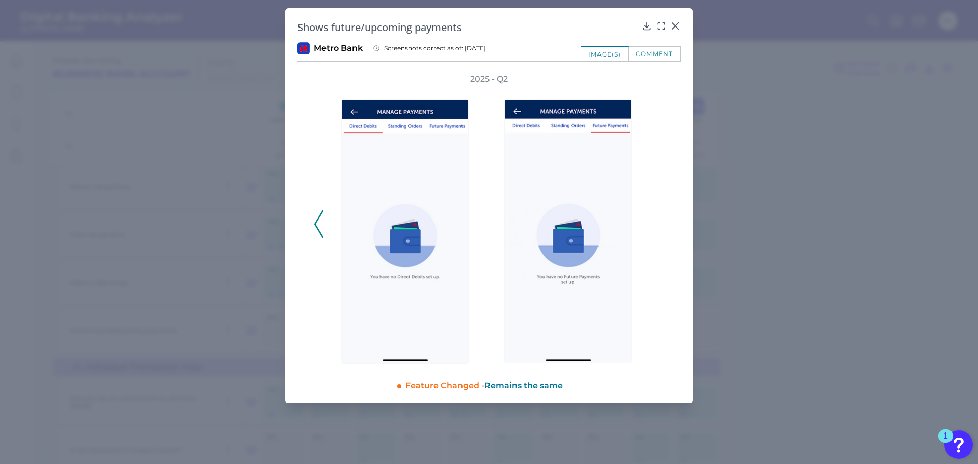
click at [644, 48] on div "comment" at bounding box center [655, 53] width 52 height 15
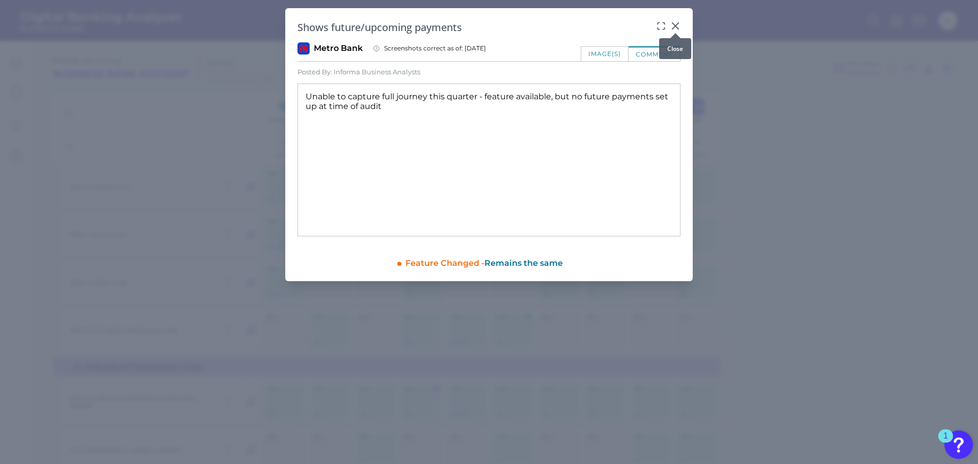
click at [672, 25] on icon at bounding box center [675, 26] width 10 height 10
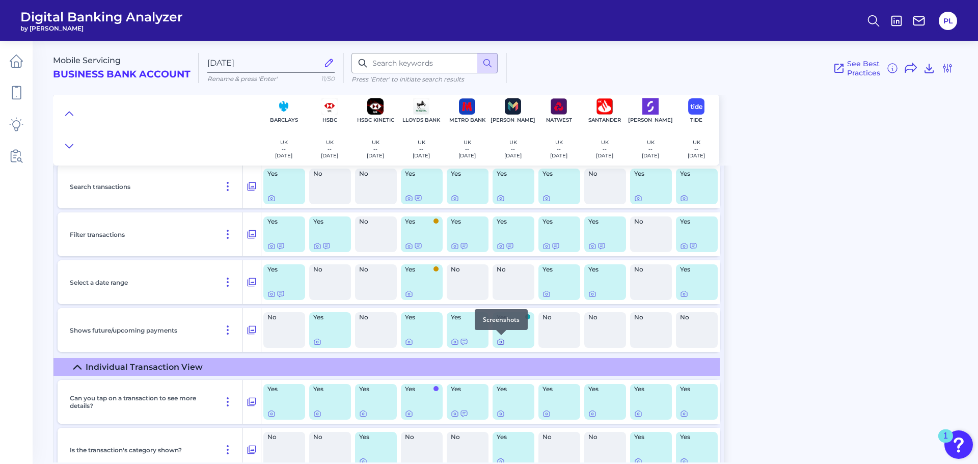
click at [500, 342] on icon at bounding box center [501, 342] width 8 height 8
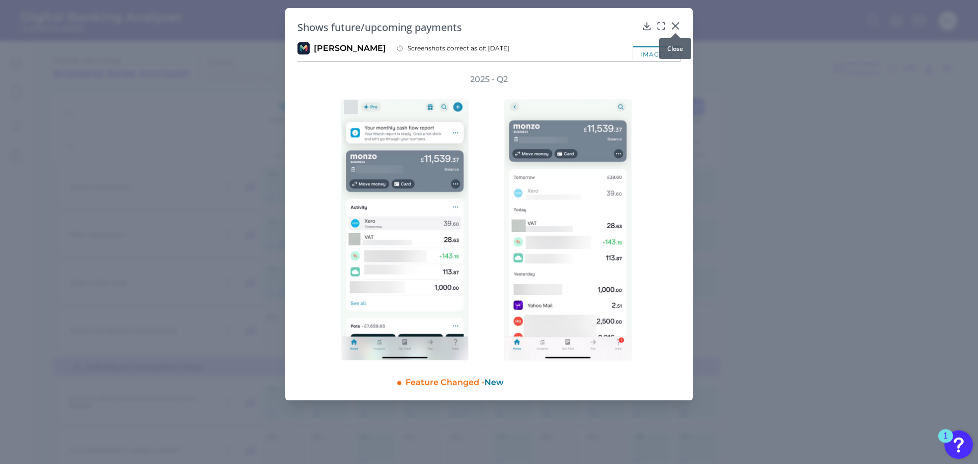
click at [676, 22] on icon at bounding box center [675, 26] width 10 height 10
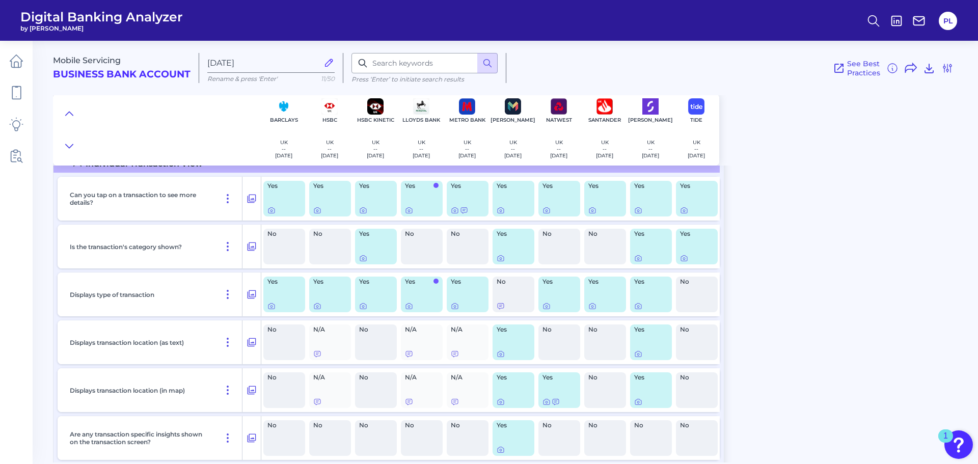
scroll to position [660, 0]
click at [406, 306] on icon at bounding box center [409, 306] width 8 height 8
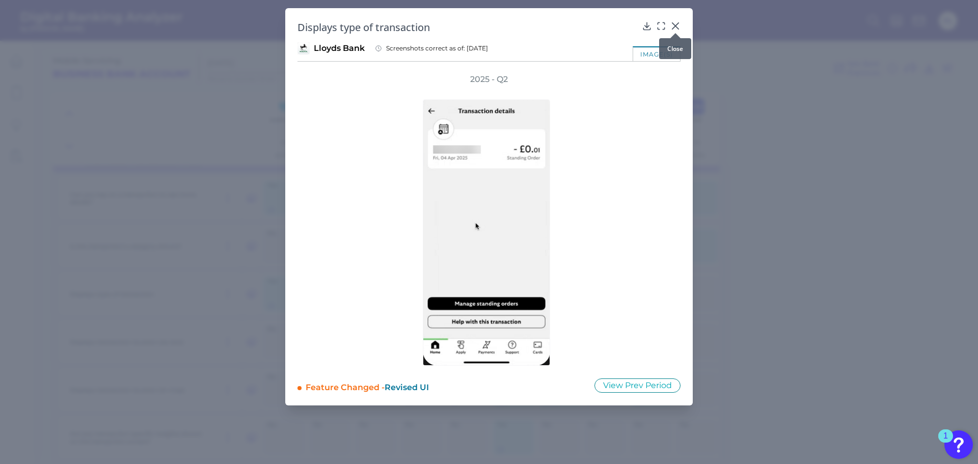
click at [677, 30] on div at bounding box center [675, 33] width 10 height 10
click at [675, 28] on icon at bounding box center [675, 26] width 10 height 10
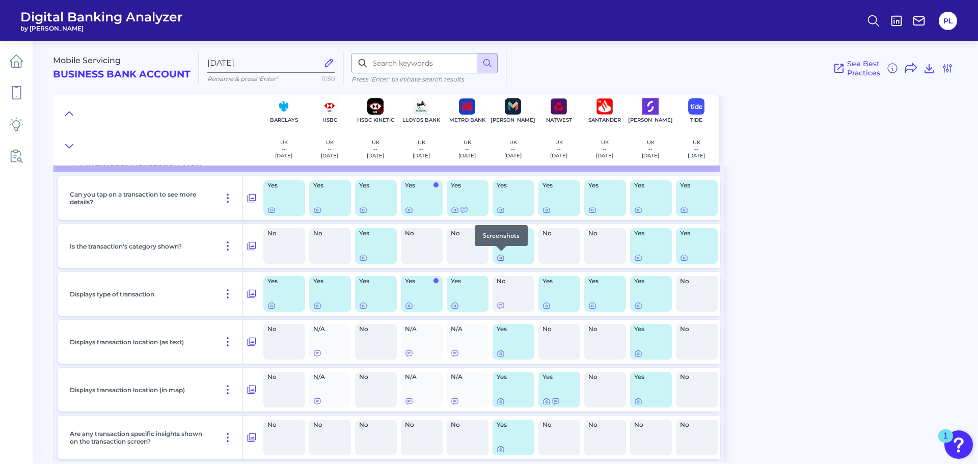
click at [501, 258] on icon at bounding box center [501, 258] width 8 height 8
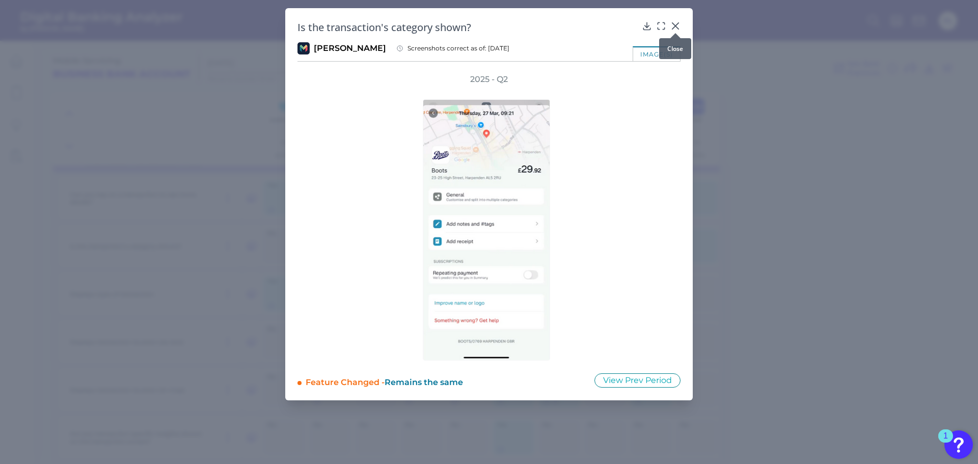
click at [674, 21] on icon at bounding box center [675, 26] width 10 height 10
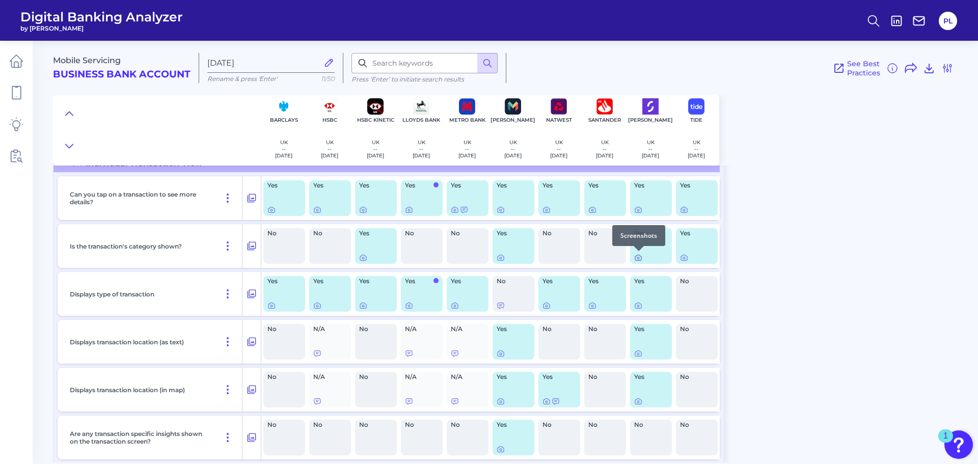
click at [638, 254] on div at bounding box center [639, 251] width 10 height 10
click at [637, 258] on icon at bounding box center [638, 258] width 8 height 8
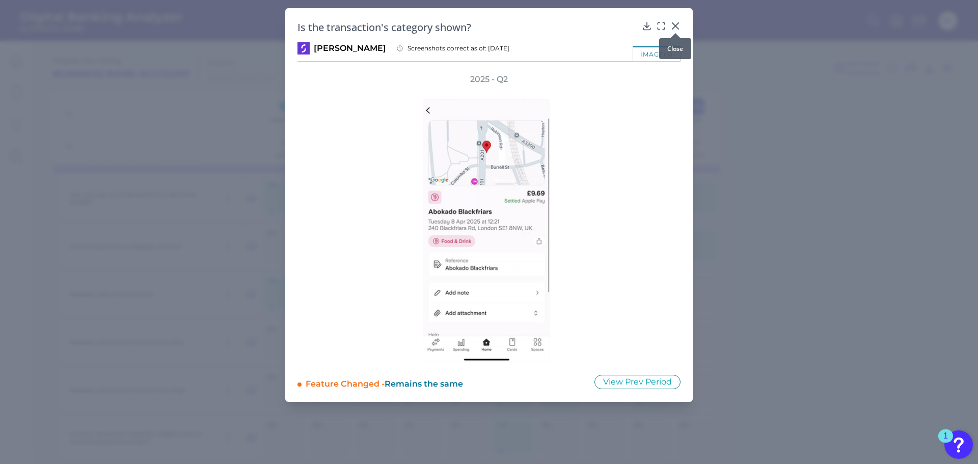
click at [679, 25] on icon at bounding box center [675, 26] width 10 height 10
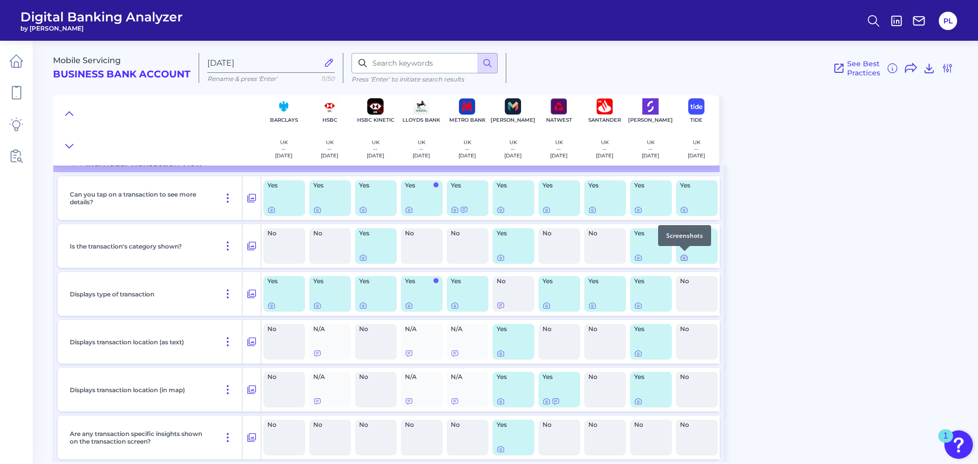
click at [684, 258] on icon at bounding box center [684, 258] width 8 height 8
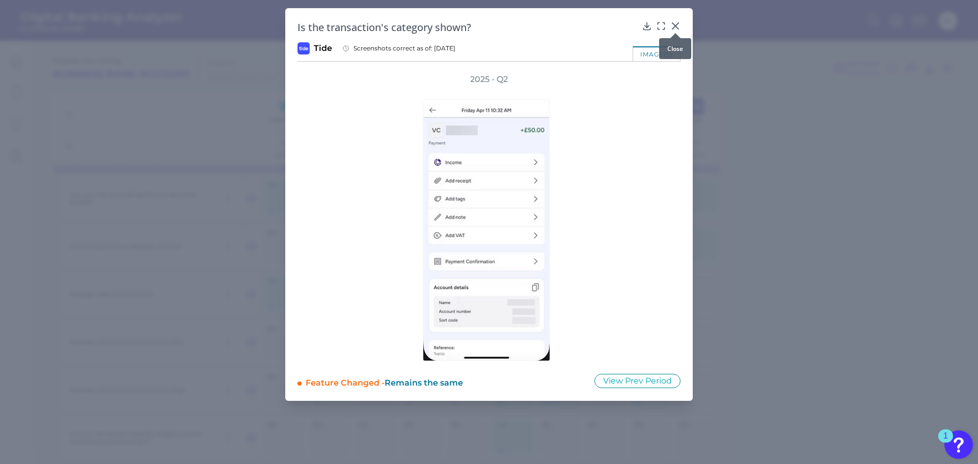
click at [680, 24] on icon at bounding box center [675, 26] width 10 height 10
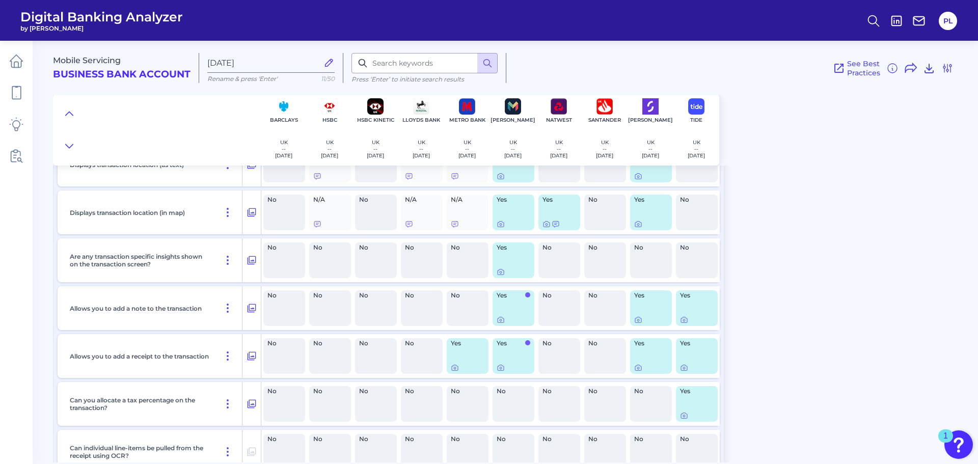
scroll to position [864, 0]
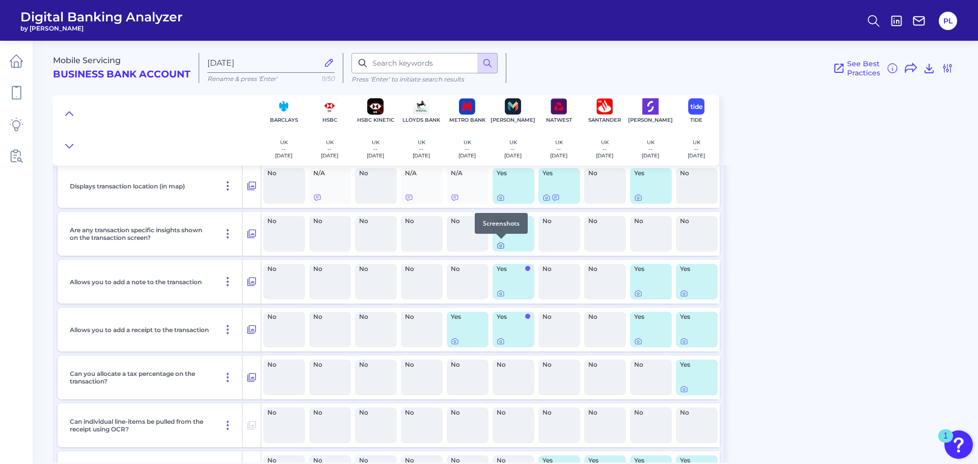
click at [504, 247] on icon at bounding box center [501, 246] width 6 height 6
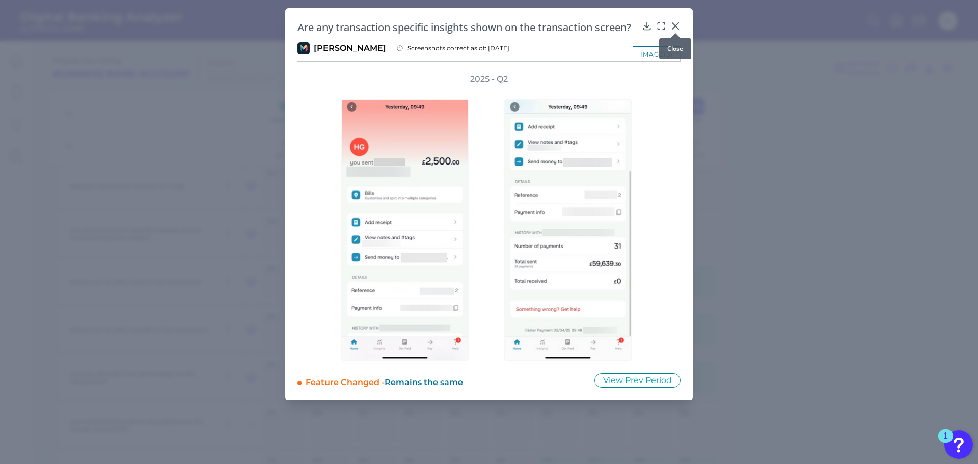
click at [678, 24] on icon at bounding box center [675, 26] width 6 height 6
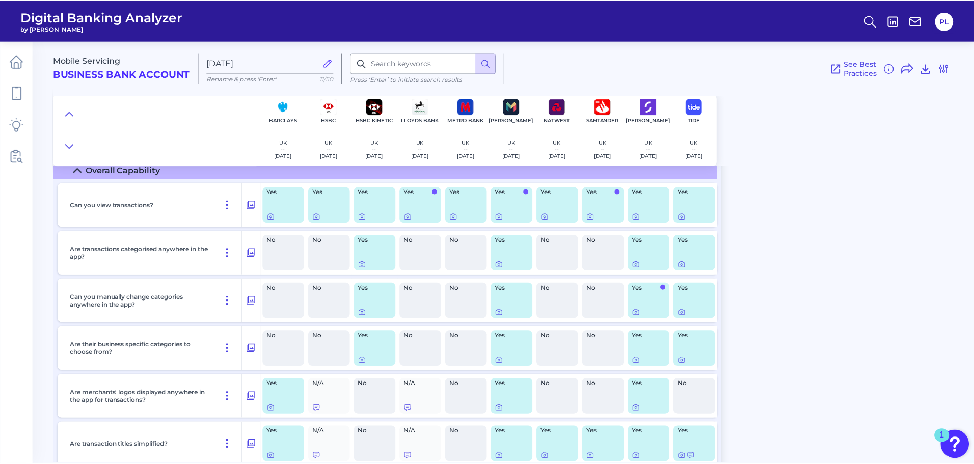
scroll to position [0, 0]
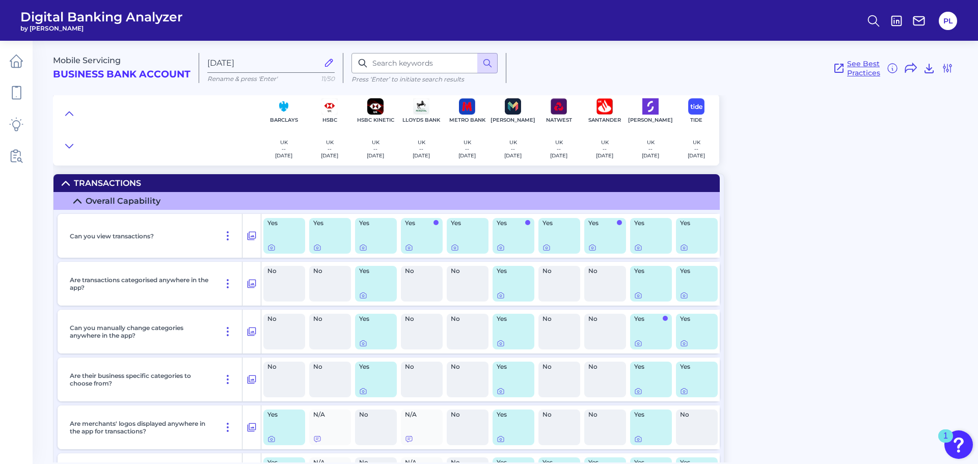
click at [852, 68] on span "See Best Practices" at bounding box center [863, 68] width 33 height 18
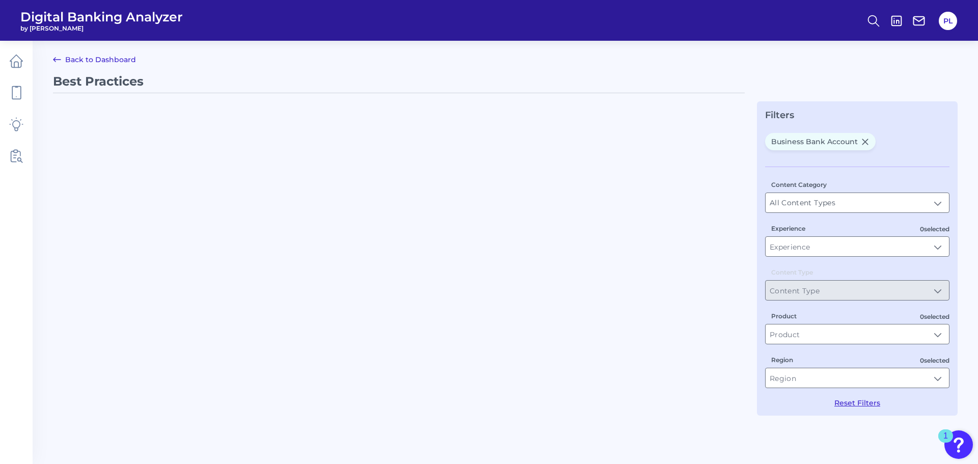
type input "Best Practices"
type input "Business Bank Account"
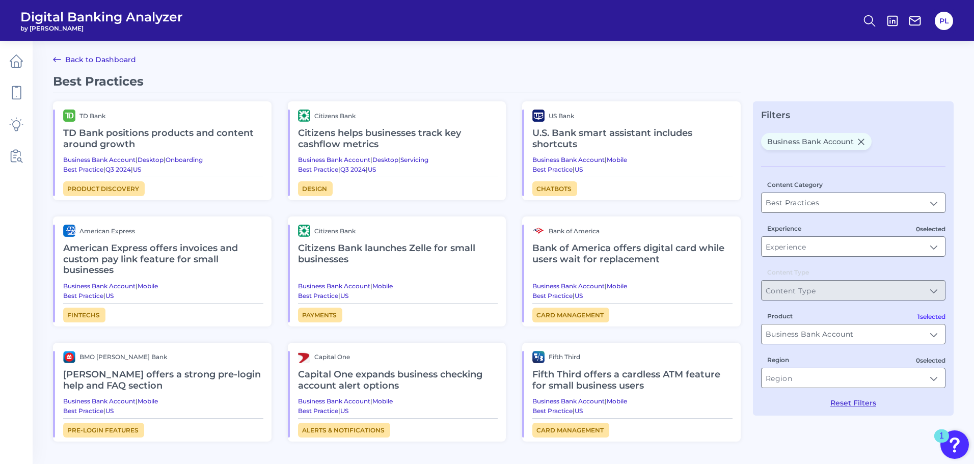
click at [858, 143] on icon at bounding box center [861, 141] width 6 height 5
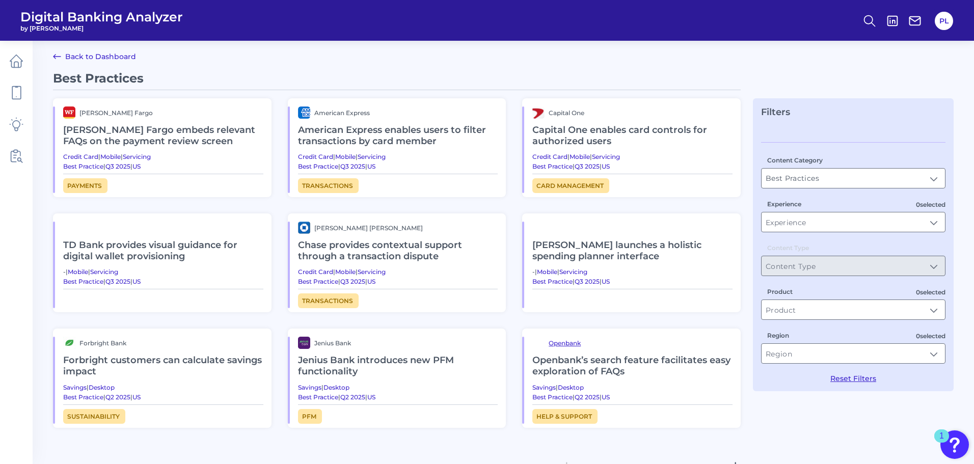
scroll to position [3, 0]
click at [939, 354] on input "Region" at bounding box center [853, 353] width 183 height 19
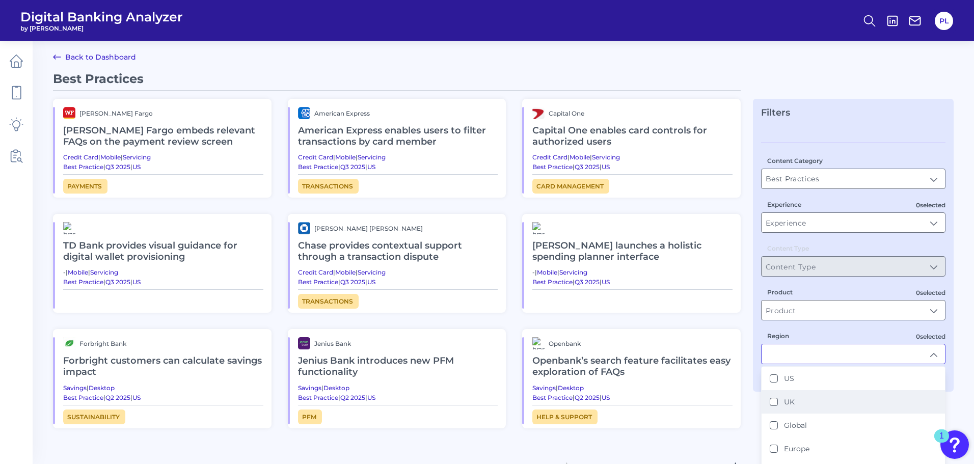
click at [775, 406] on div "UK" at bounding box center [782, 401] width 25 height 9
type input "UK"
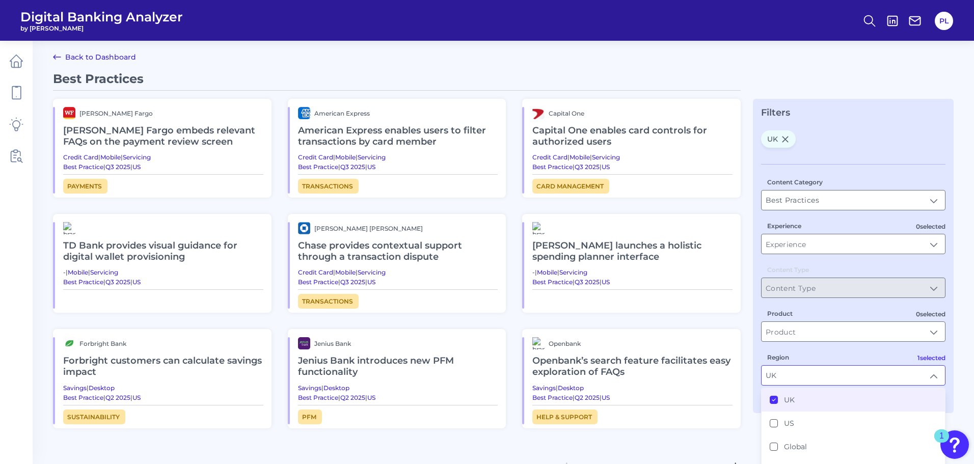
scroll to position [1, 0]
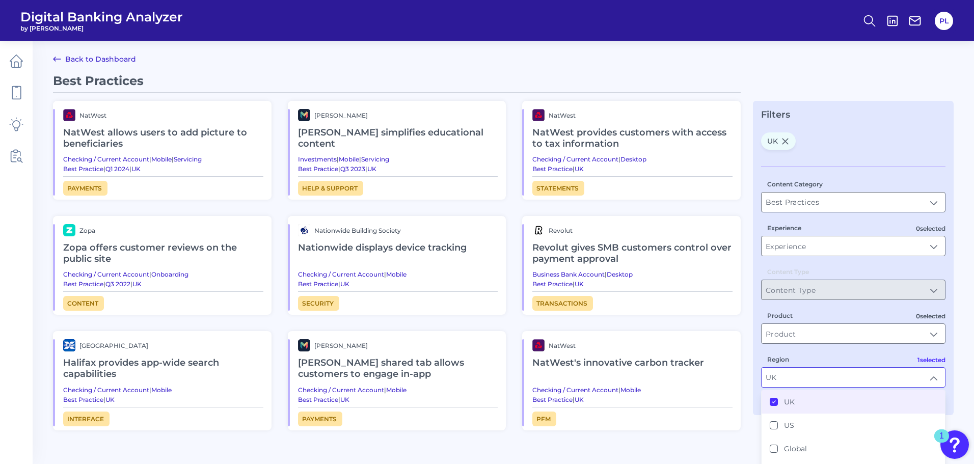
click at [664, 441] on div "Best Practices NatWest NatWest allows users to add picture to beneficiaries Che…" at bounding box center [397, 292] width 688 height 439
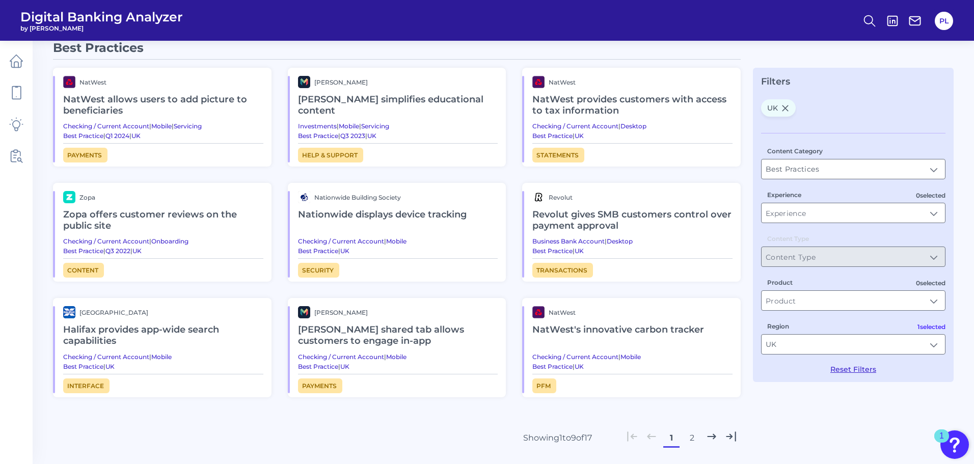
scroll to position [51, 0]
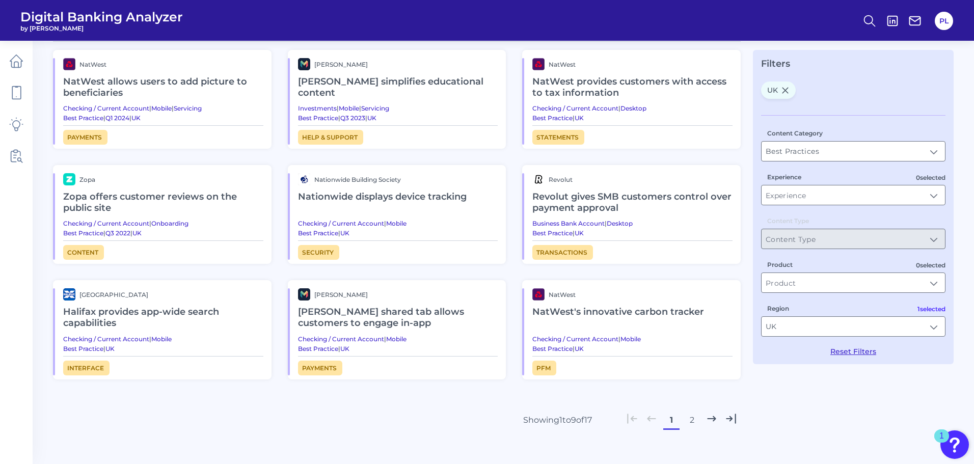
click at [689, 420] on button "2" at bounding box center [692, 420] width 16 height 16
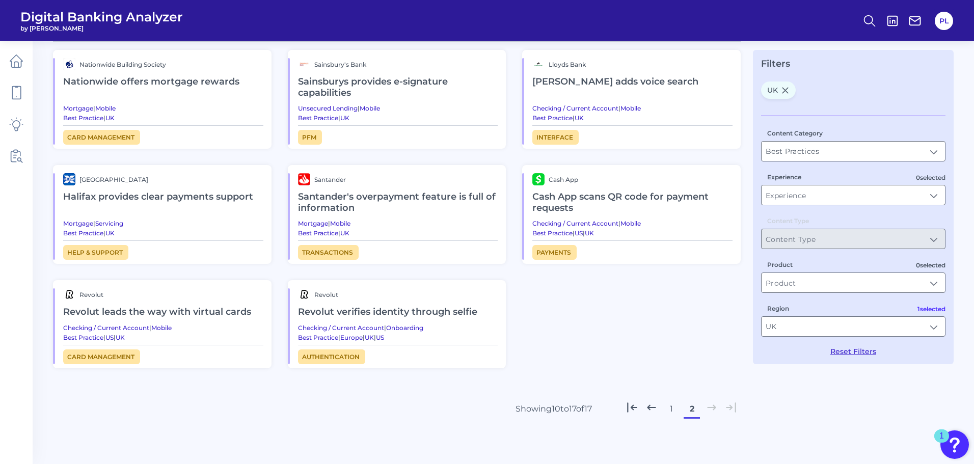
scroll to position [1, 0]
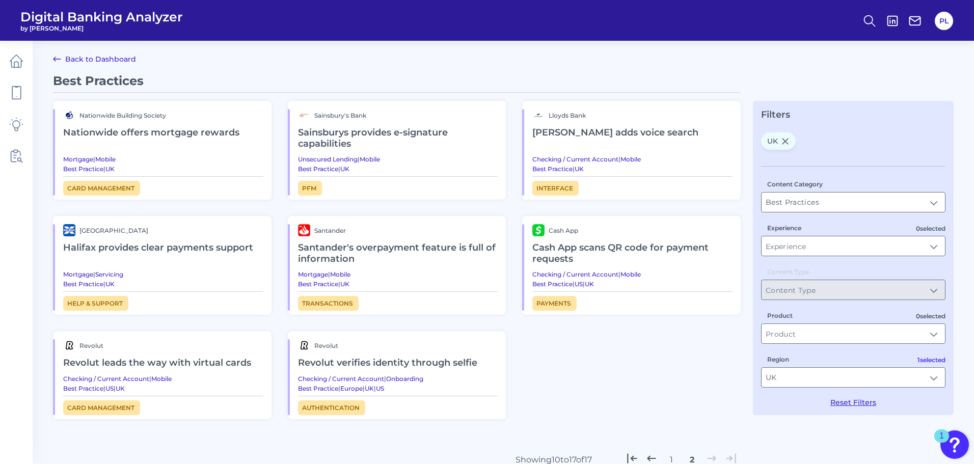
click at [363, 261] on h2 "Santander's overpayment feature is full of information" at bounding box center [398, 253] width 200 height 34
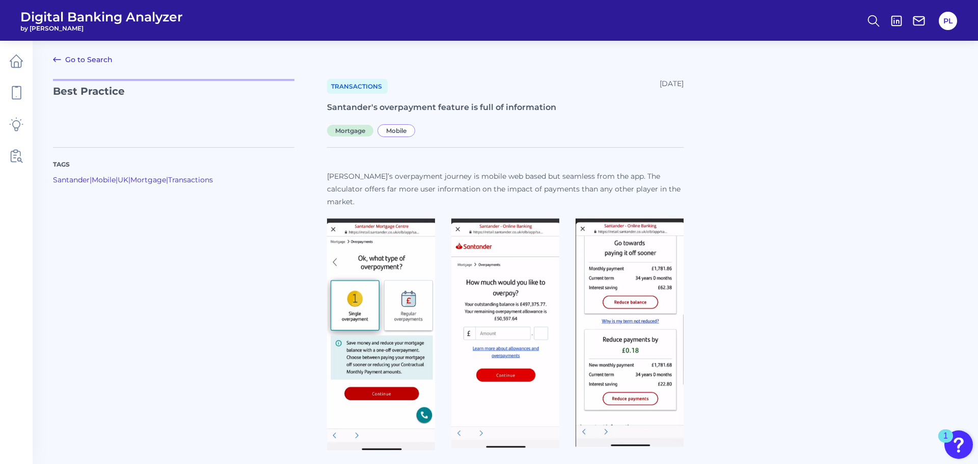
click at [71, 60] on link "Go to Search" at bounding box center [83, 59] width 60 height 12
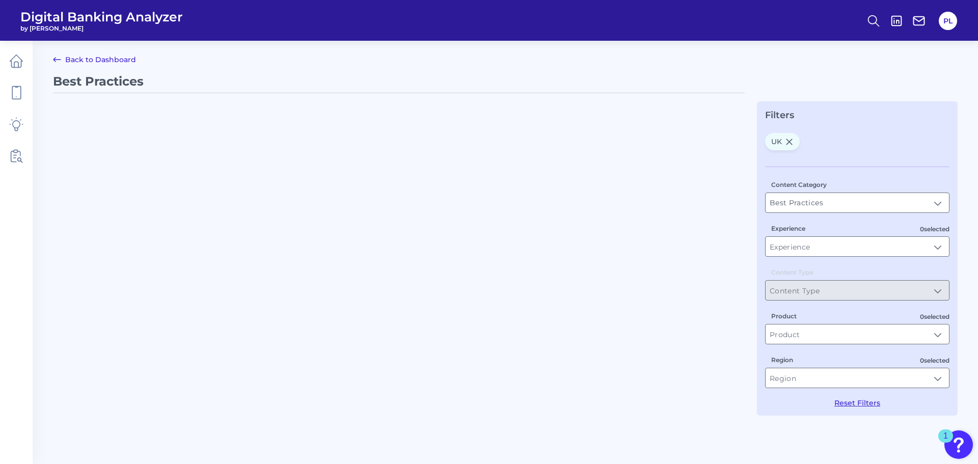
type input "UK"
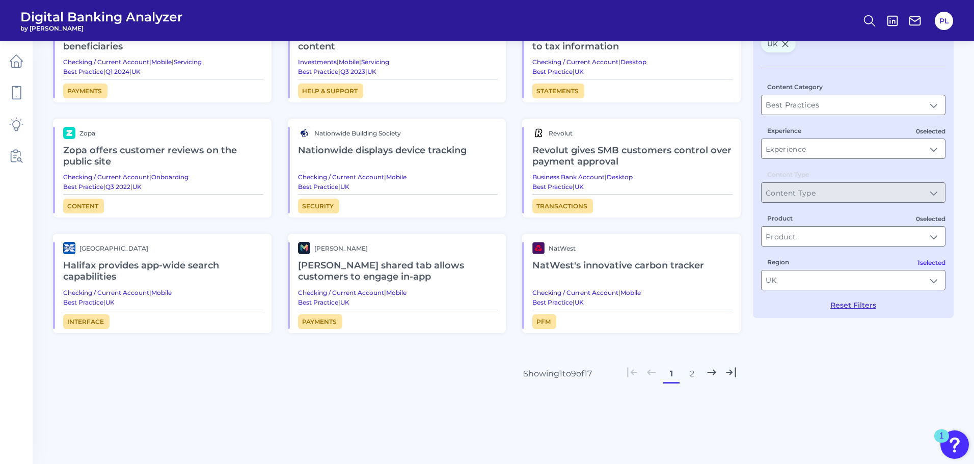
scroll to position [102, 0]
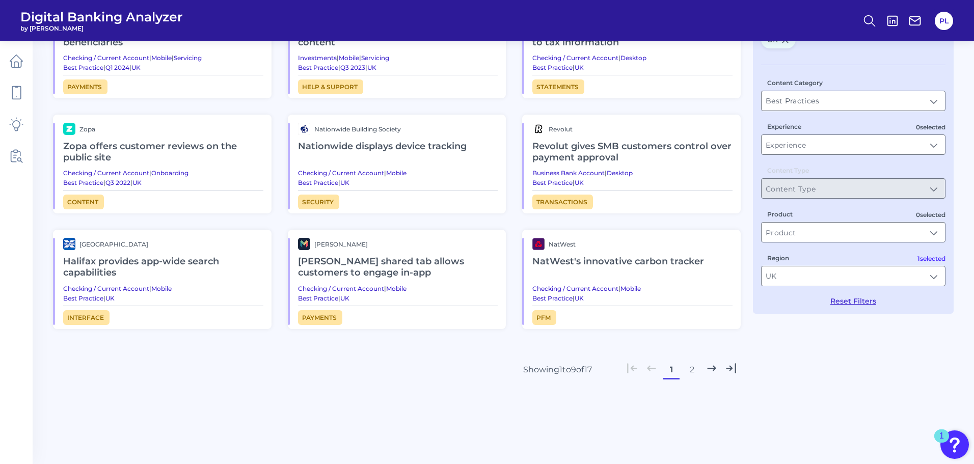
click at [695, 370] on button "2" at bounding box center [692, 370] width 16 height 16
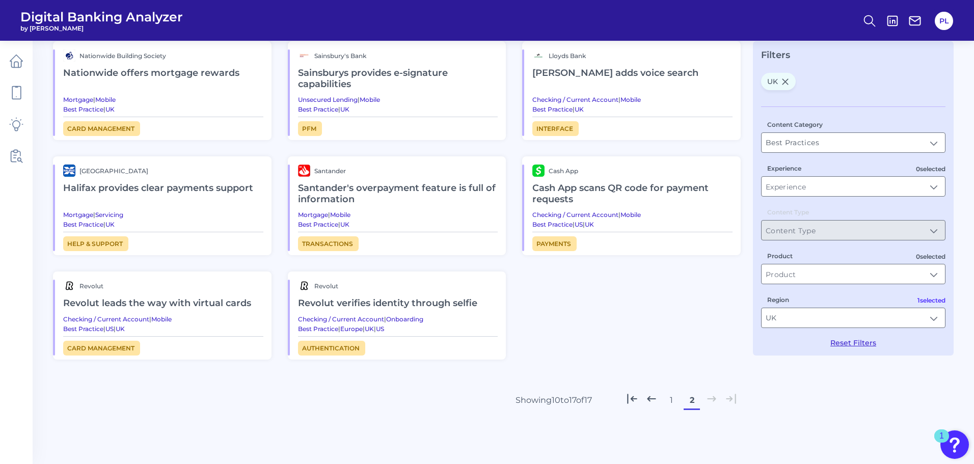
scroll to position [42, 0]
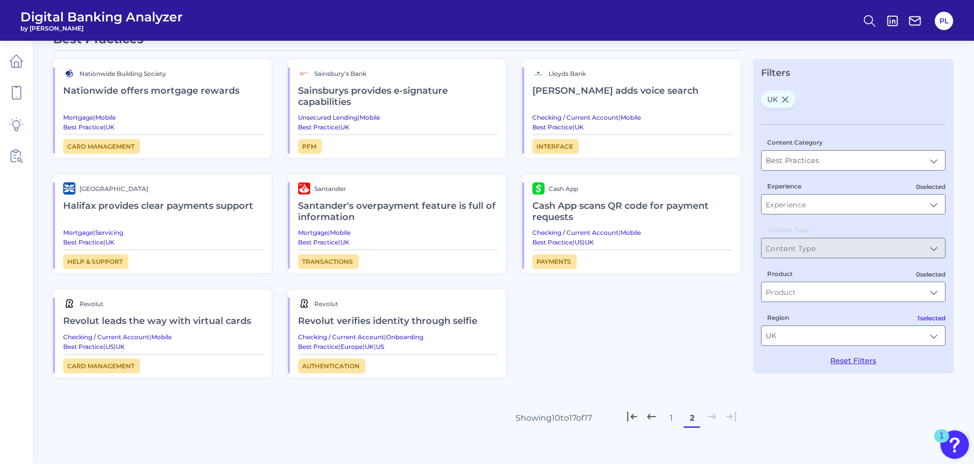
click at [172, 227] on section "Halifax provides clear payments support Mortgage | Servicing Best Practice | [G…" at bounding box center [163, 222] width 200 height 55
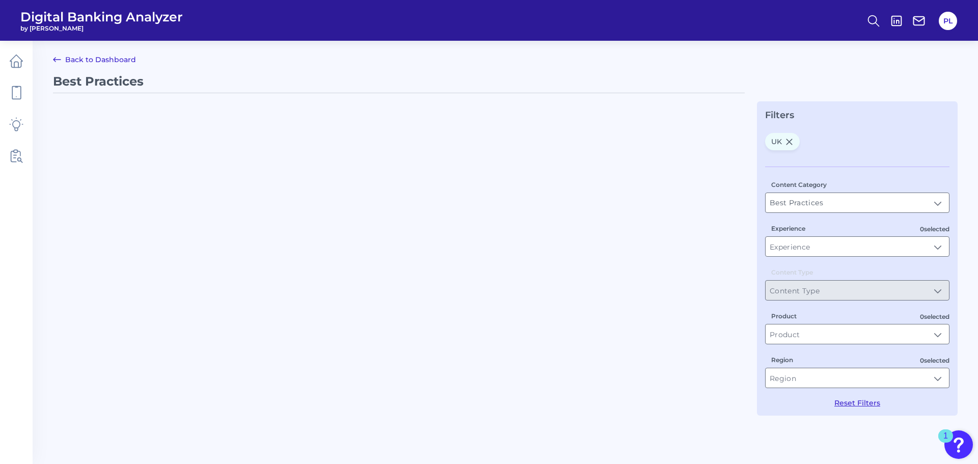
type input "UK"
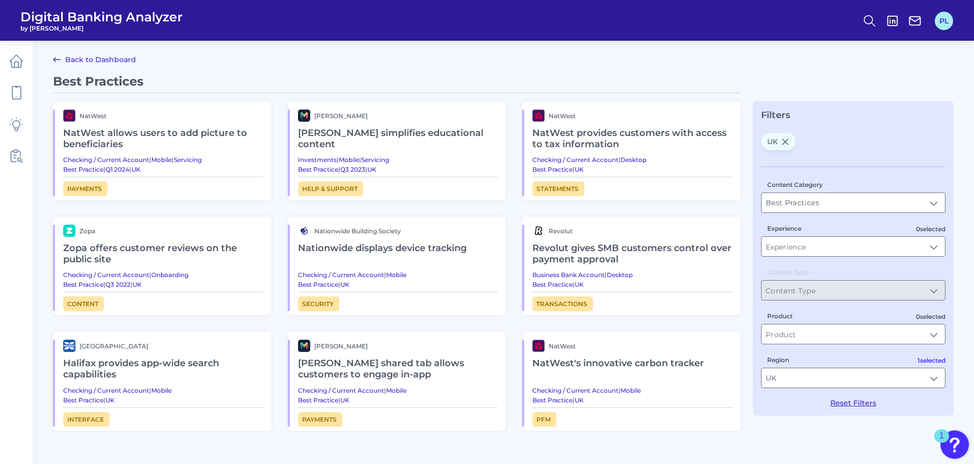
click at [944, 25] on button "PL" at bounding box center [944, 21] width 18 height 18
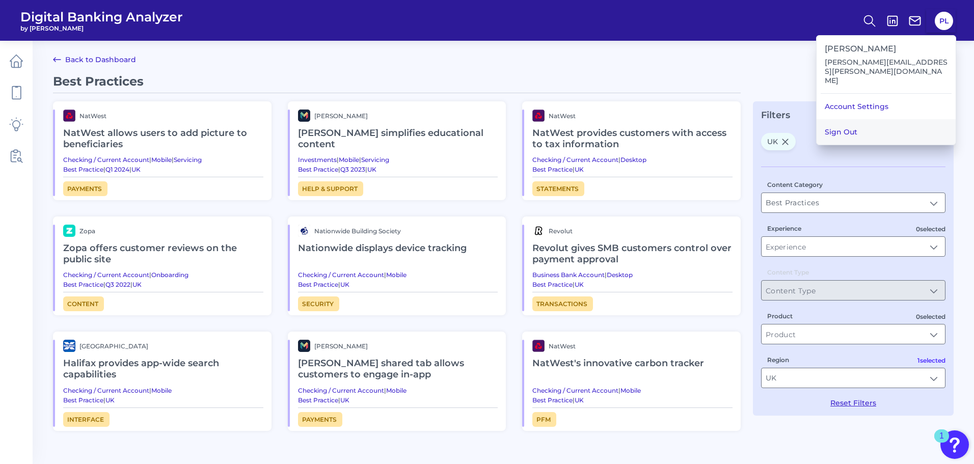
click at [853, 123] on button "Sign Out" at bounding box center [886, 131] width 139 height 25
